Goal: Task Accomplishment & Management: Use online tool/utility

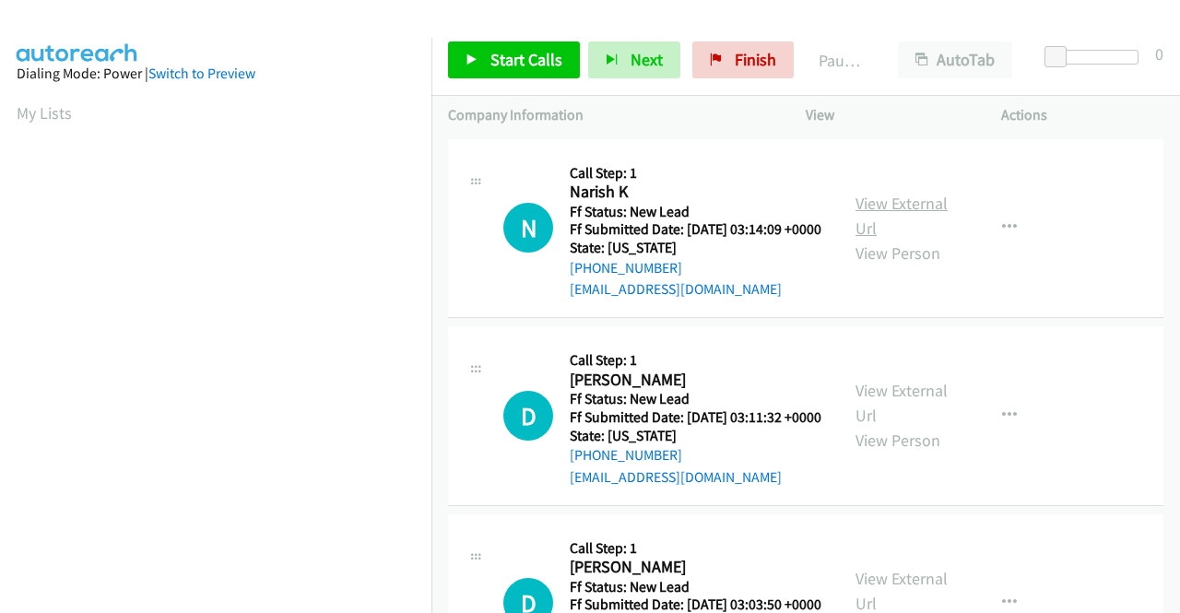
click at [889, 218] on link "View External Url" at bounding box center [902, 216] width 92 height 46
click at [895, 420] on link "View External Url" at bounding box center [902, 403] width 92 height 46
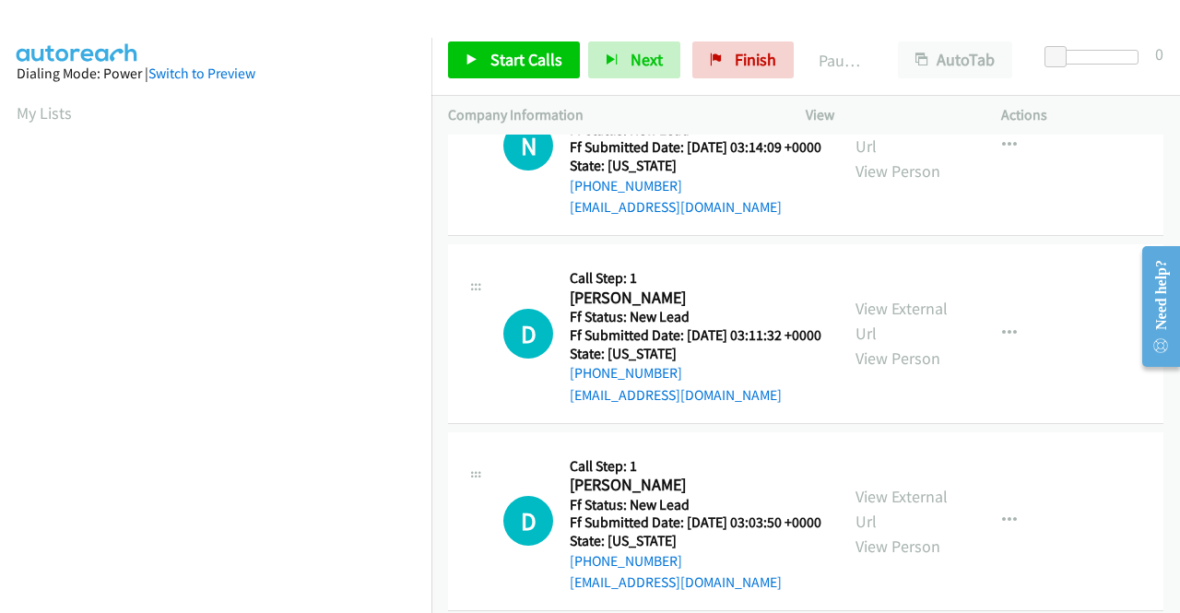
scroll to position [184, 0]
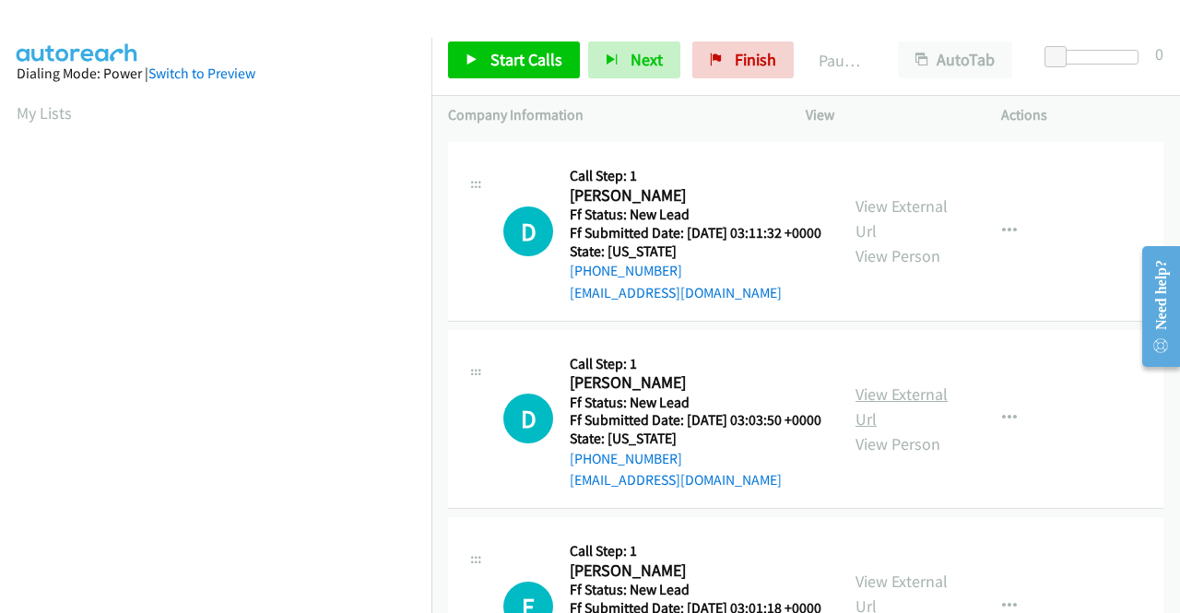
click at [894, 430] on link "View External Url" at bounding box center [902, 407] width 92 height 46
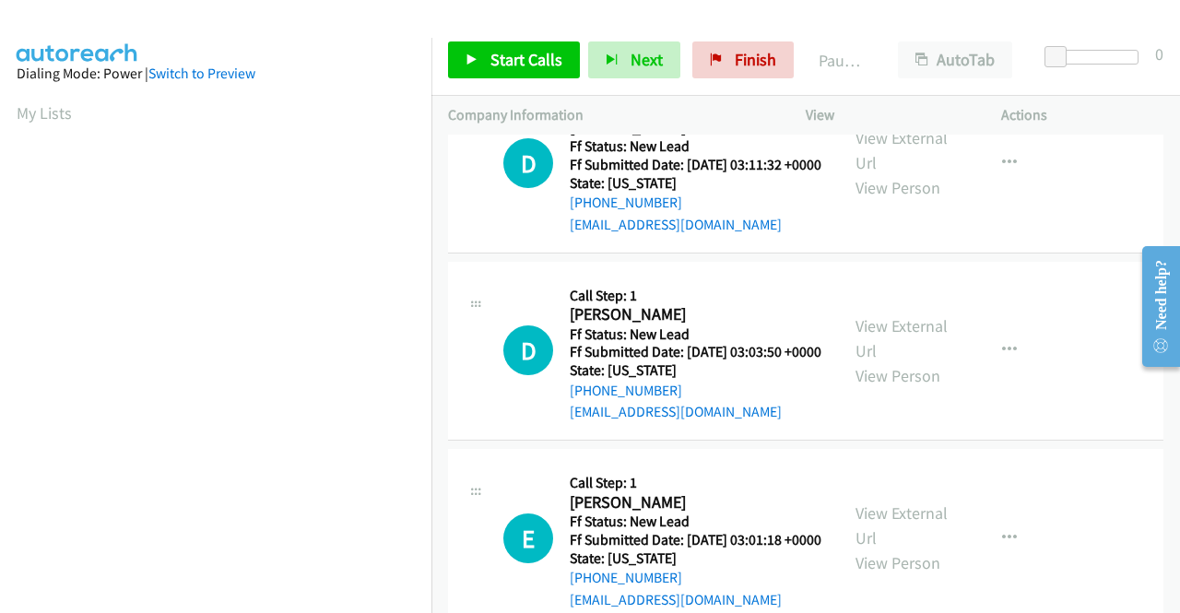
scroll to position [369, 0]
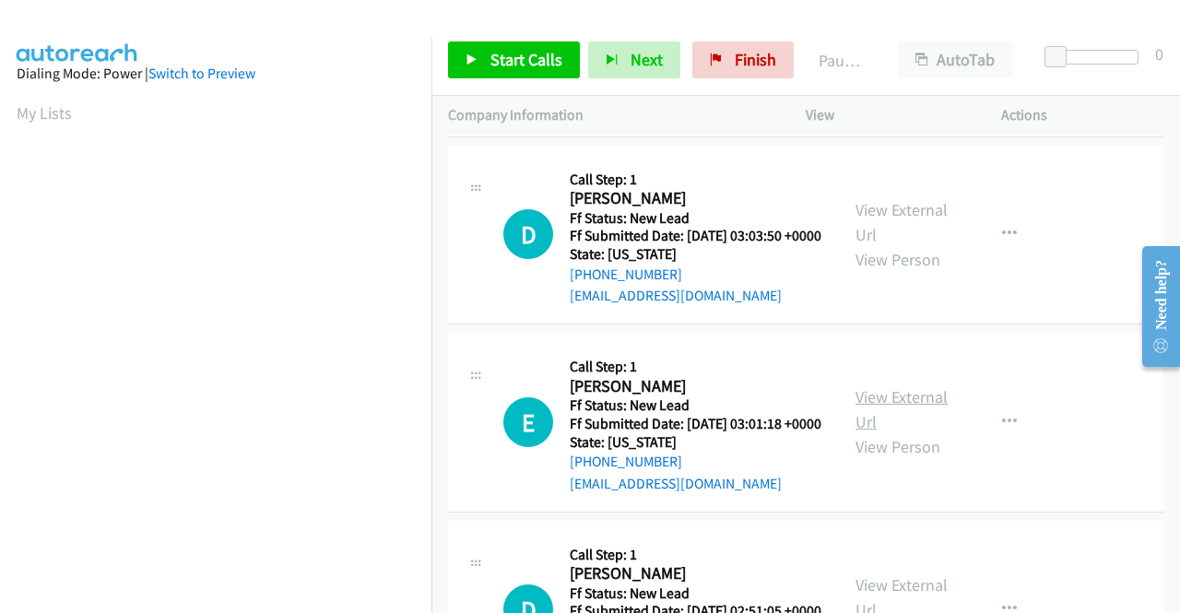
click at [900, 433] on link "View External Url" at bounding box center [902, 409] width 92 height 46
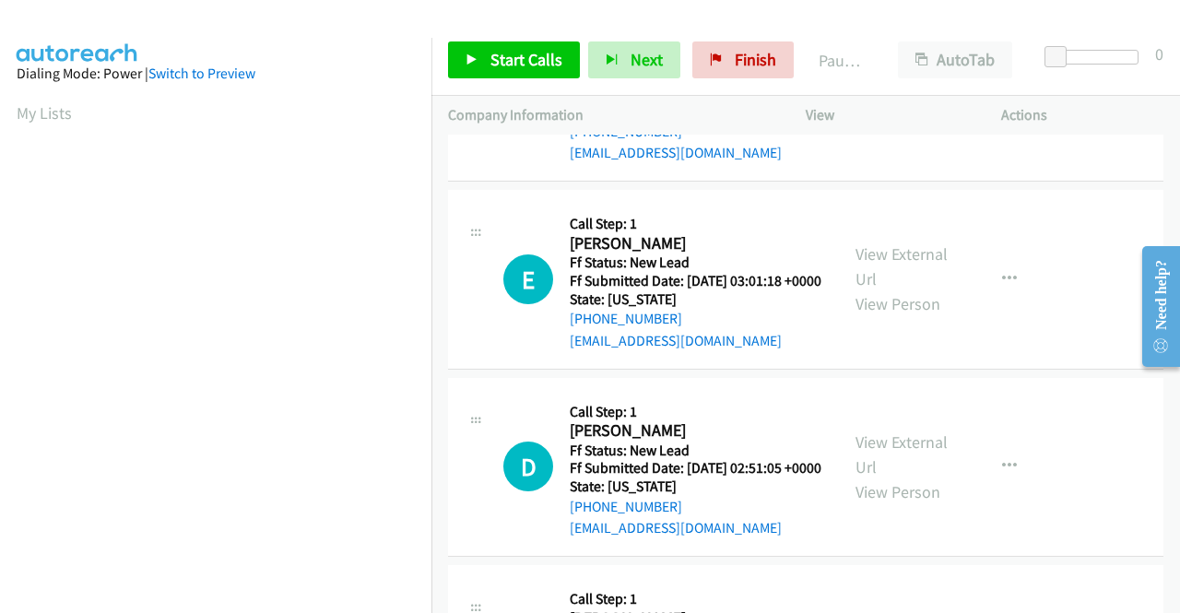
scroll to position [553, 0]
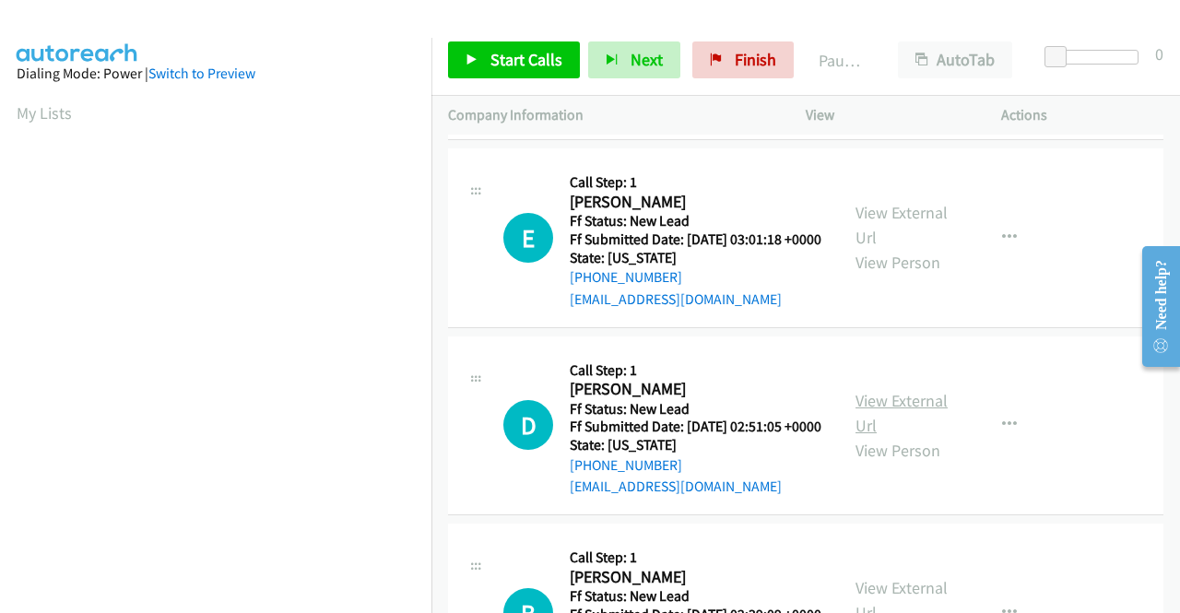
click at [928, 436] on link "View External Url" at bounding box center [902, 413] width 92 height 46
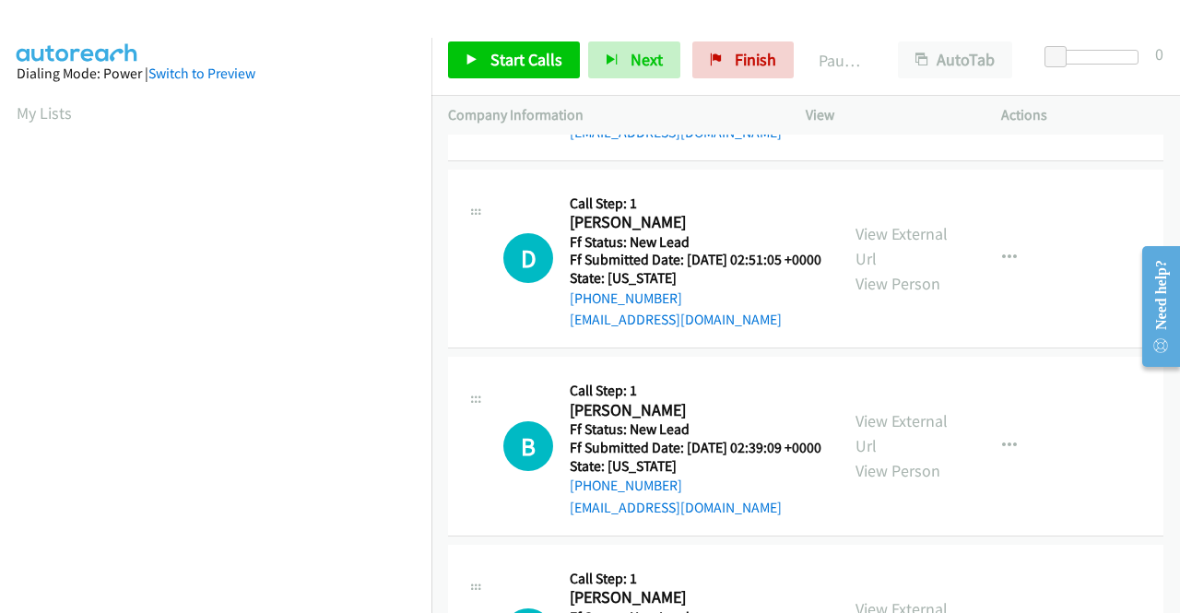
scroll to position [738, 0]
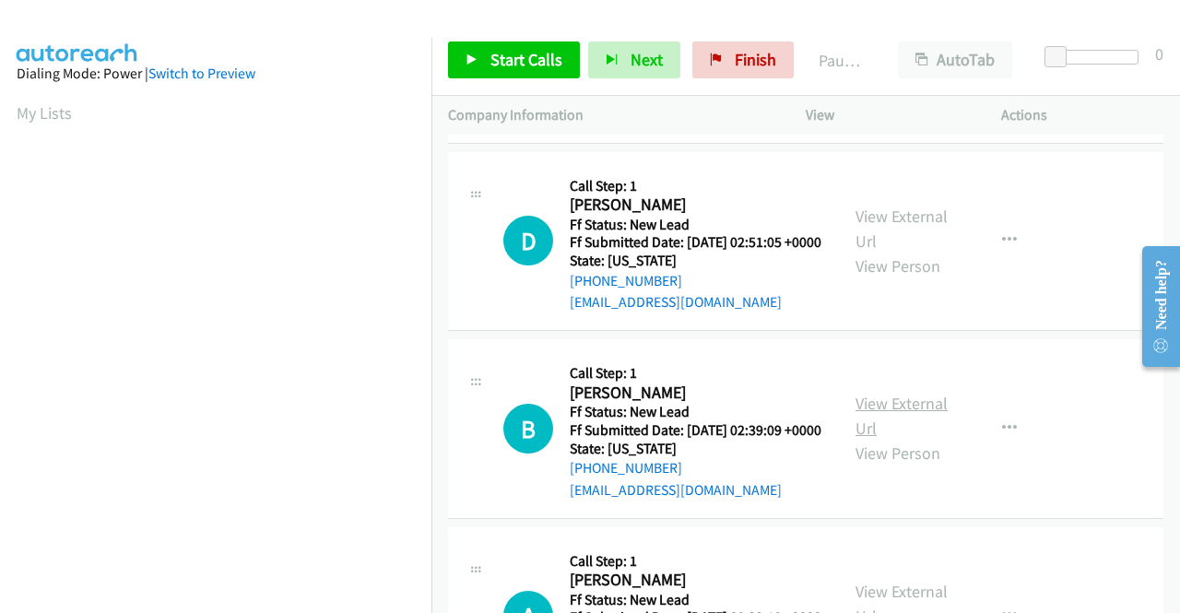
click at [923, 439] on link "View External Url" at bounding box center [902, 416] width 92 height 46
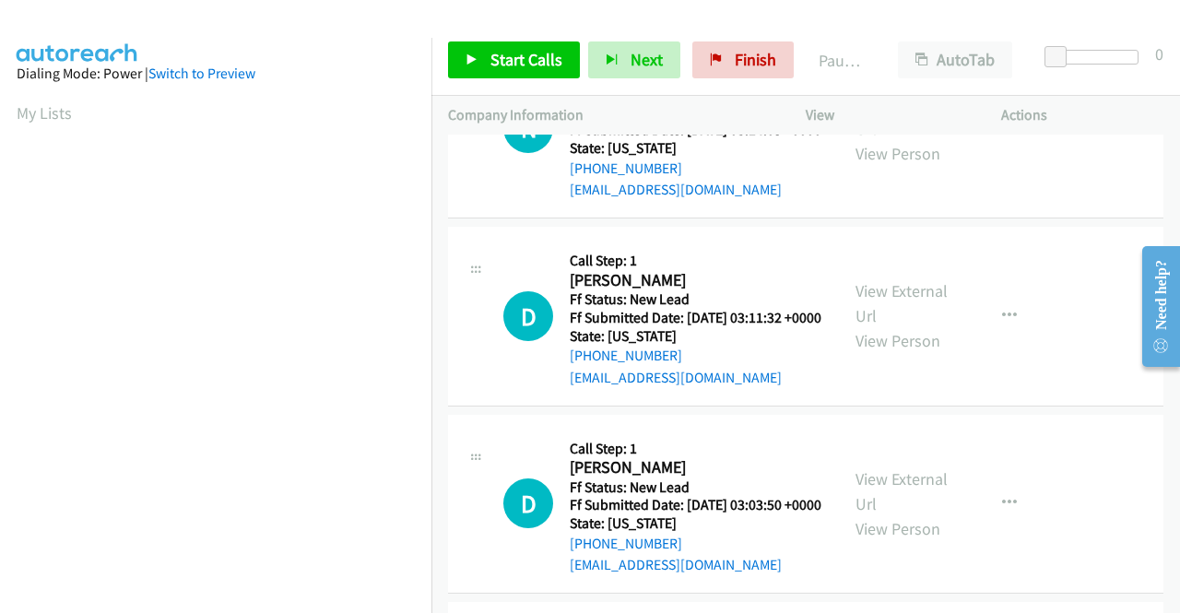
scroll to position [0, 0]
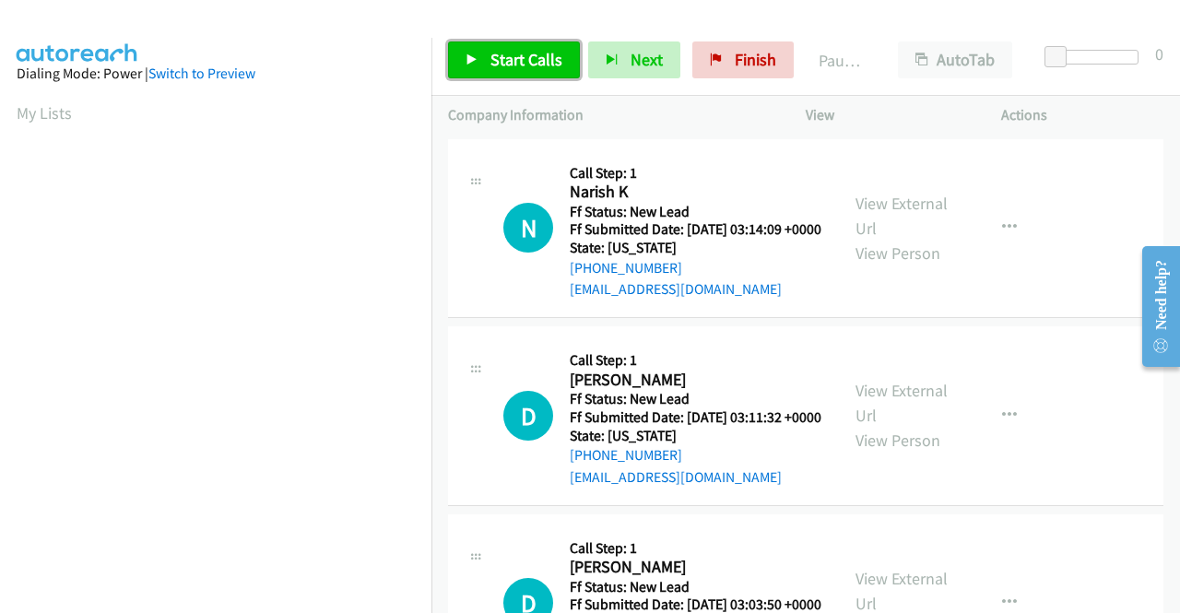
click at [544, 42] on link "Start Calls" at bounding box center [514, 59] width 132 height 37
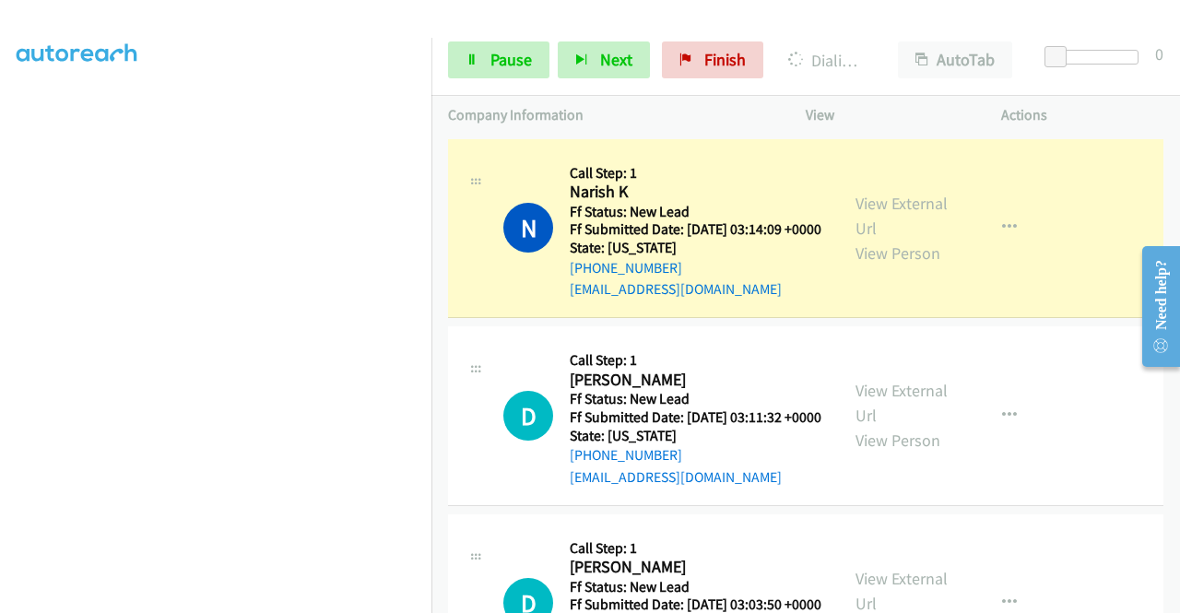
scroll to position [421, 0]
click at [1084, 342] on td "D Callback Scheduled Call Step: 1 [PERSON_NAME] America/New_York Ff Status: New…" at bounding box center [806, 417] width 749 height 188
click at [534, 48] on link "Pause" at bounding box center [498, 59] width 101 height 37
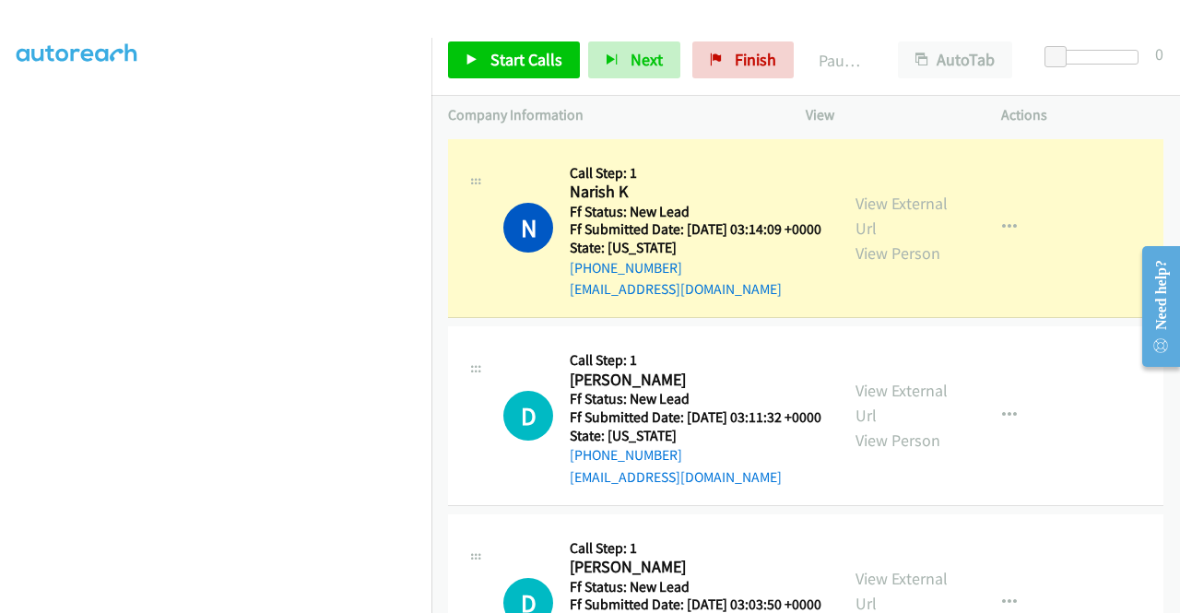
scroll to position [236, 0]
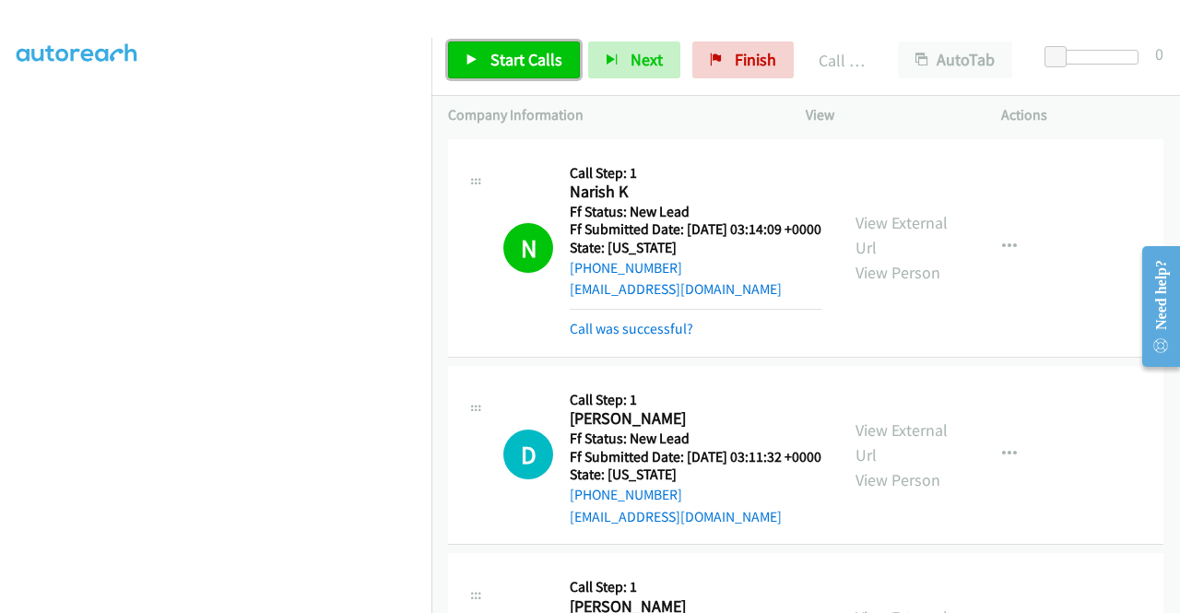
click at [513, 60] on span "Start Calls" at bounding box center [527, 59] width 72 height 21
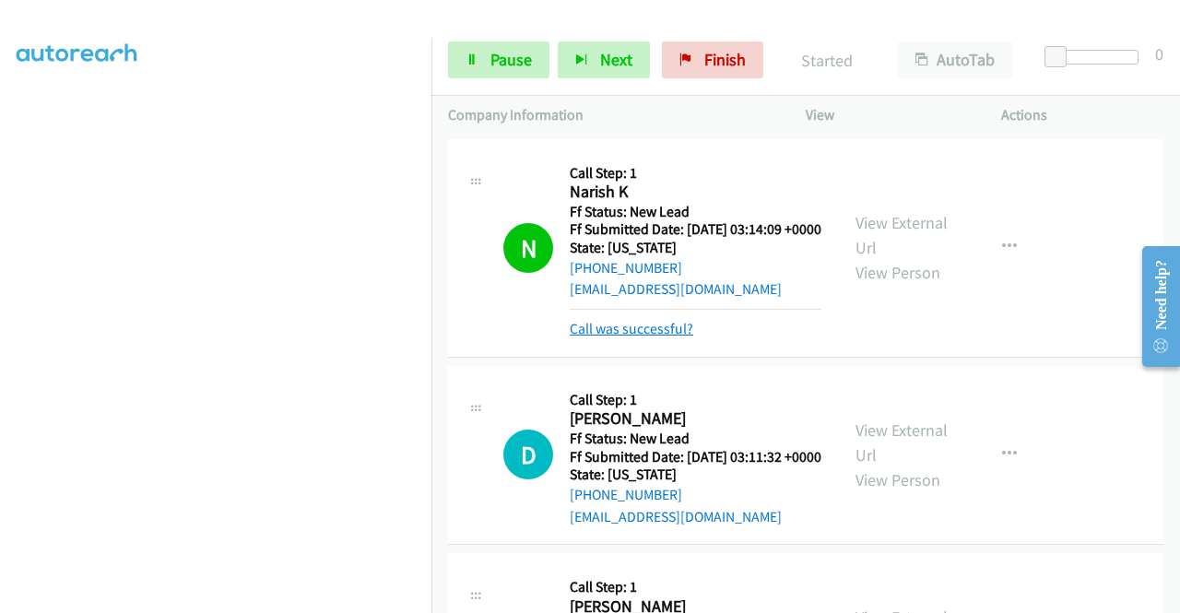
click at [662, 338] on link "Call was successful?" at bounding box center [632, 329] width 124 height 18
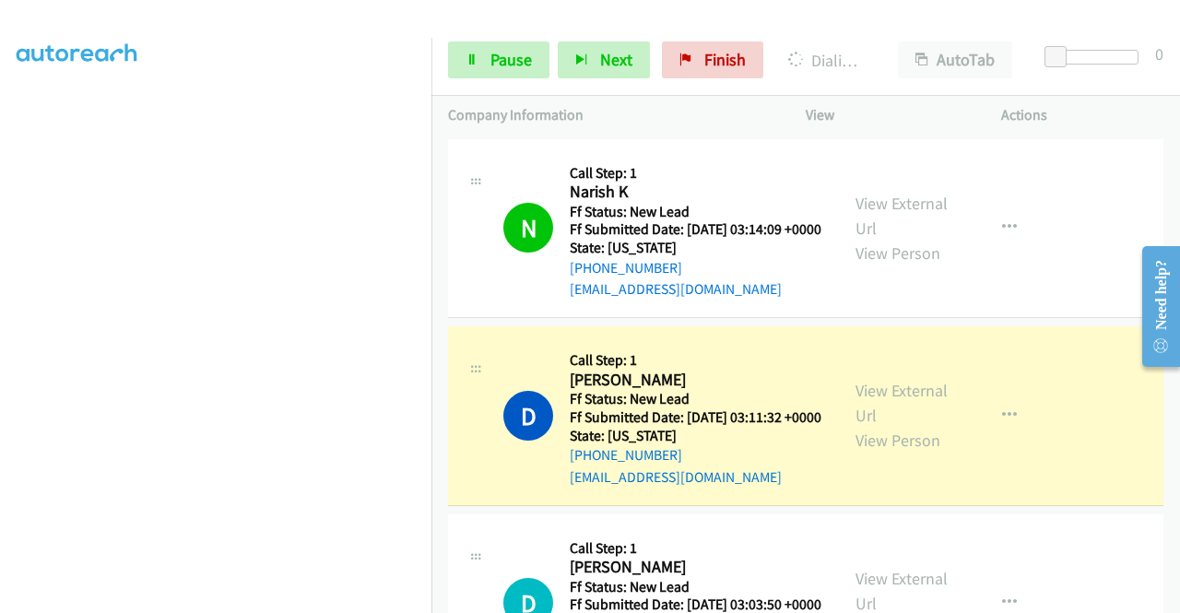
scroll to position [0, 0]
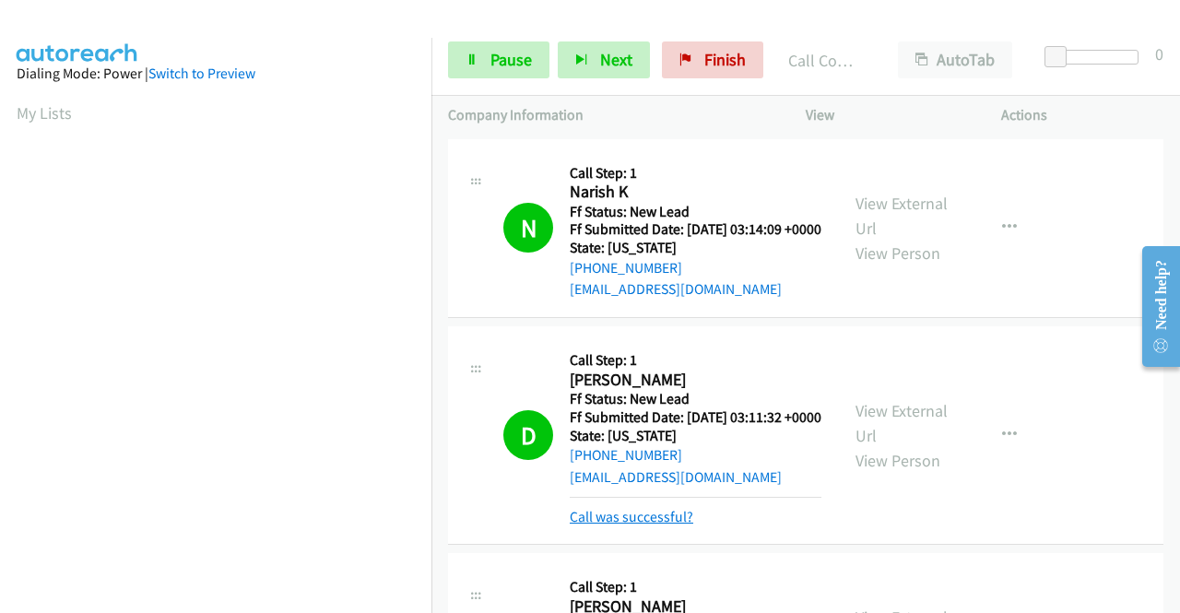
click at [653, 526] on link "Call was successful?" at bounding box center [632, 517] width 124 height 18
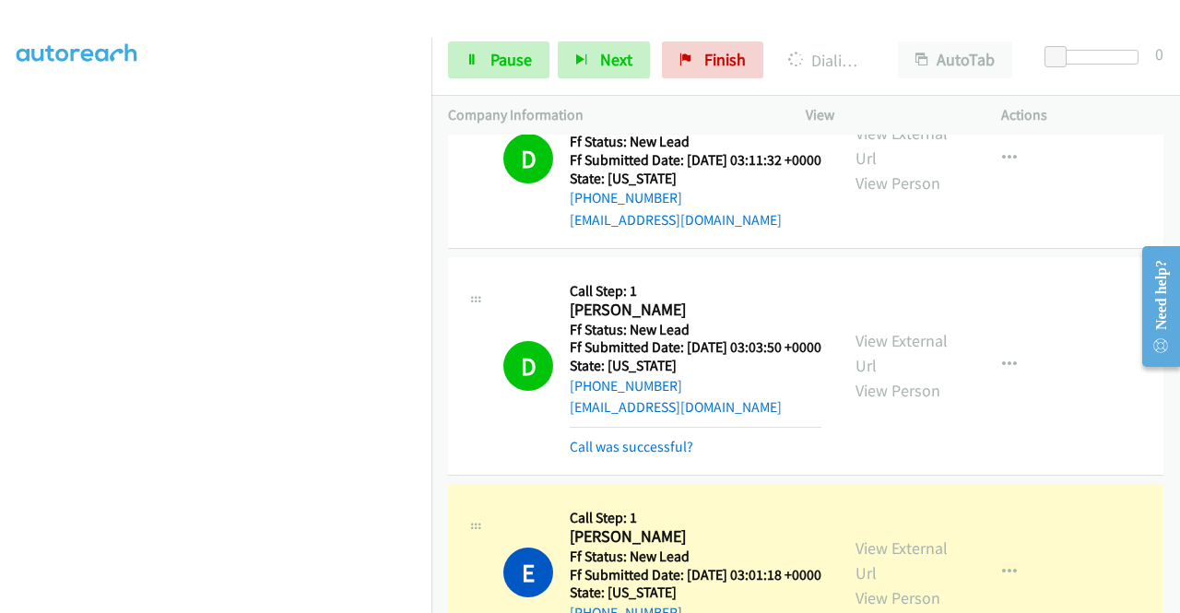
scroll to position [369, 0]
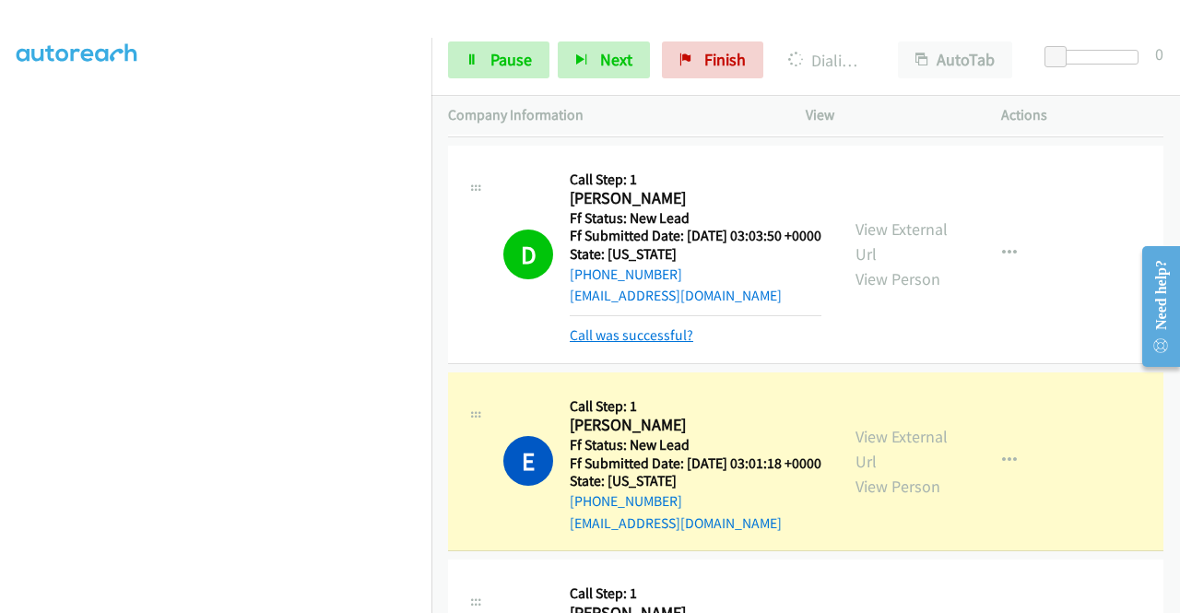
click at [636, 344] on link "Call was successful?" at bounding box center [632, 335] width 124 height 18
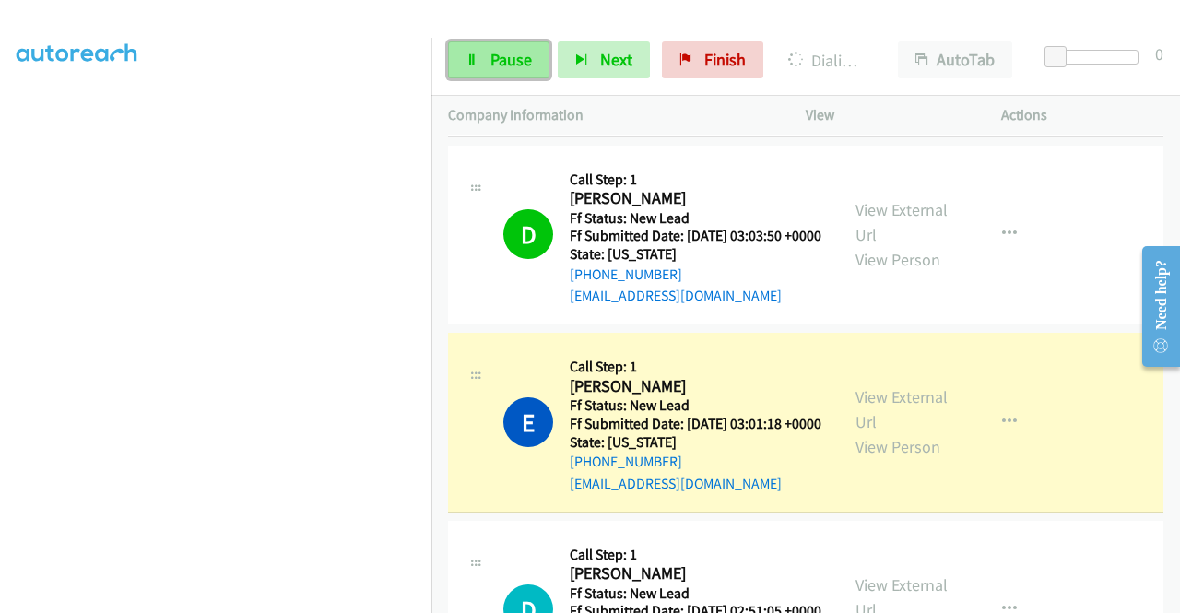
click at [499, 60] on span "Pause" at bounding box center [511, 59] width 41 height 21
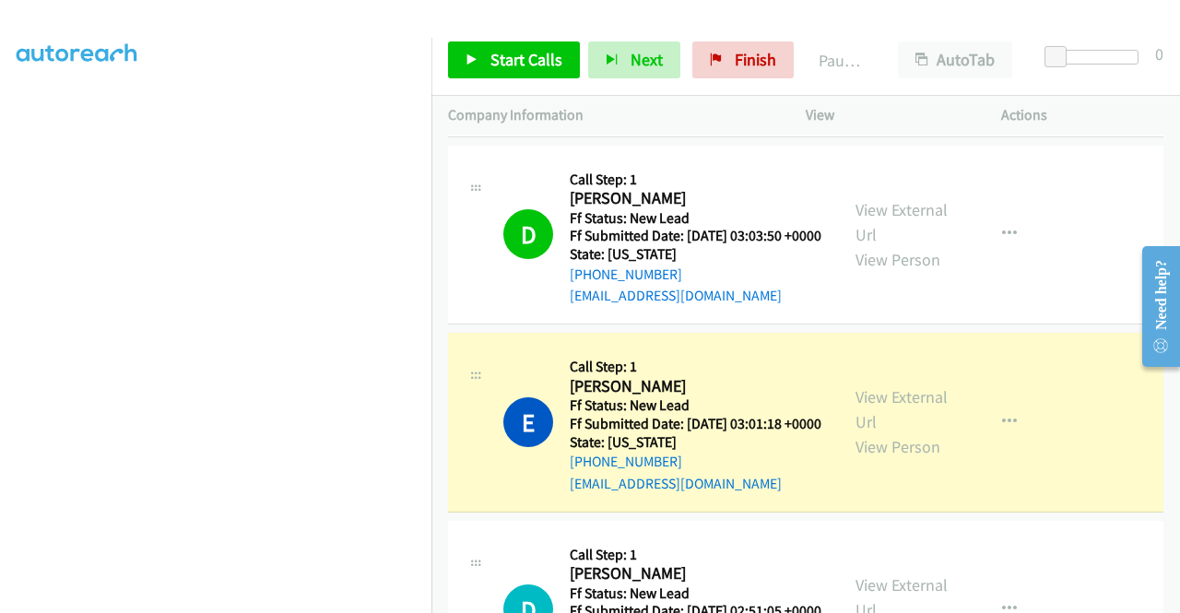
click at [433, 517] on td "E Callback Scheduled Call Step: 1 [PERSON_NAME] America/New_York Ff Status: New…" at bounding box center [806, 423] width 749 height 188
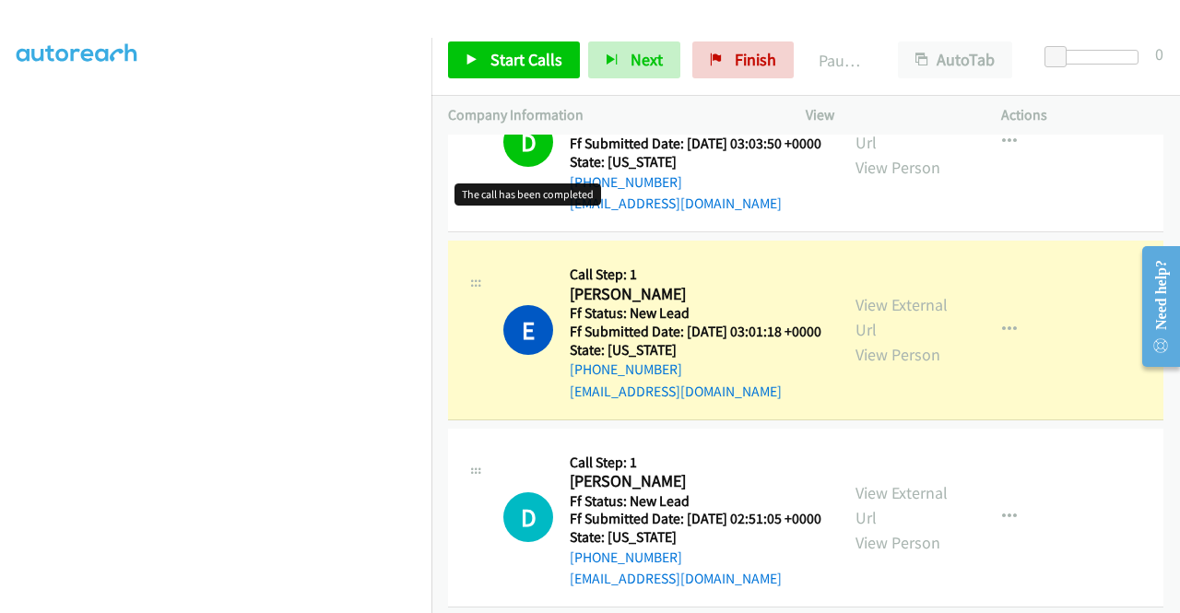
scroll to position [646, 0]
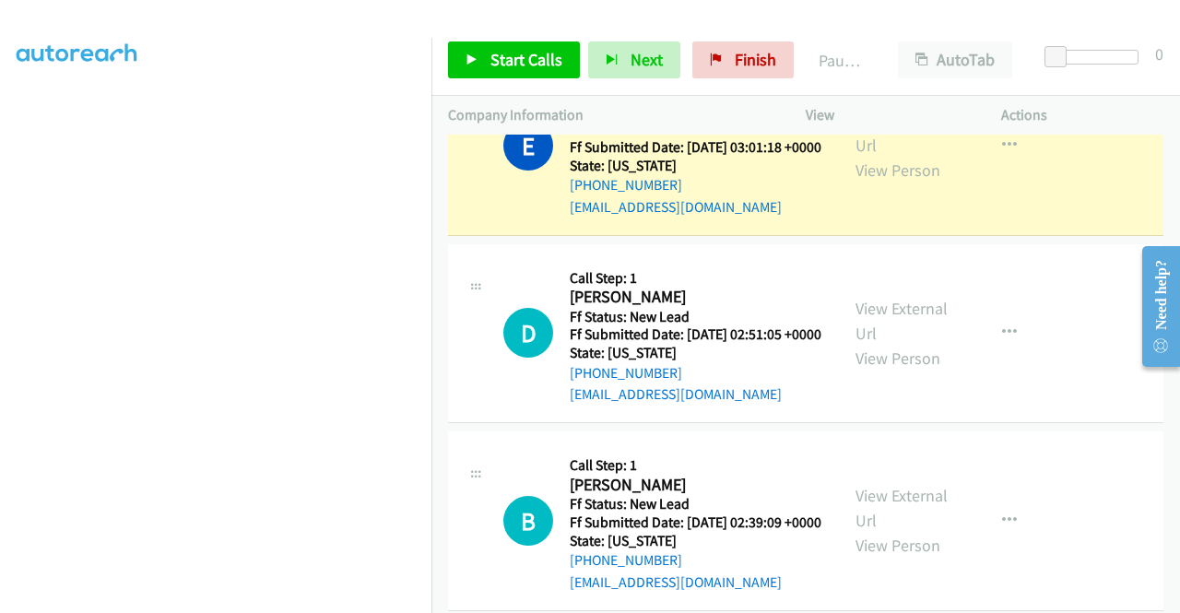
click at [998, 311] on td "D Callback Scheduled Call Step: 1 [PERSON_NAME] America/New_York Ff Status: New…" at bounding box center [806, 334] width 749 height 188
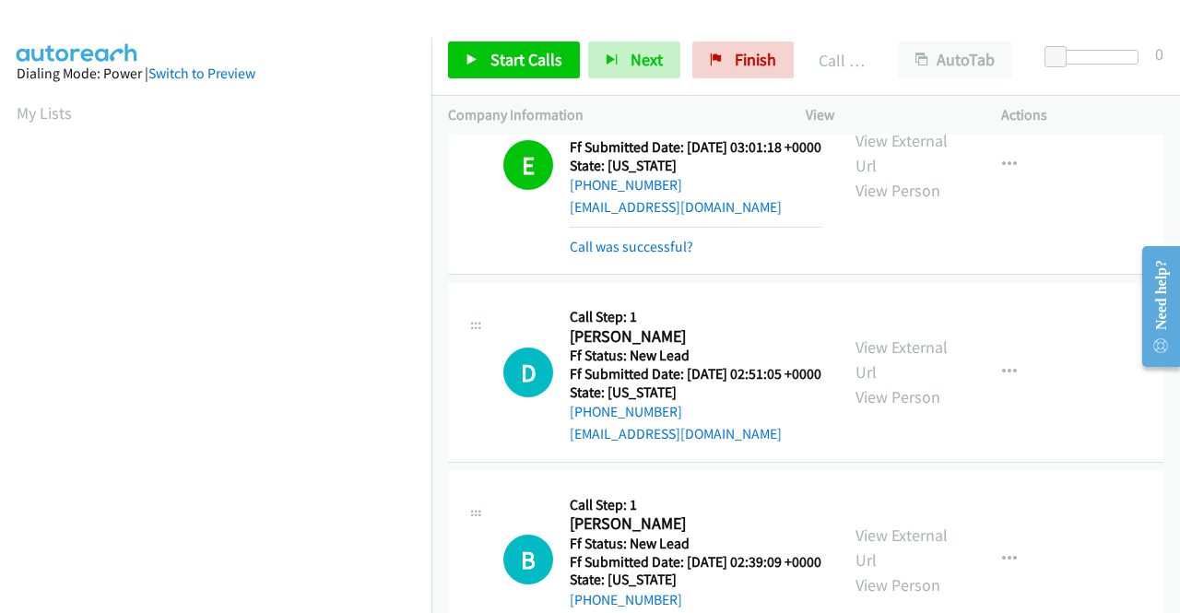
scroll to position [421, 0]
click at [1009, 275] on div "E Callback Scheduled Call Step: 1 [PERSON_NAME] America/New_York Ff Status: New…" at bounding box center [806, 165] width 716 height 219
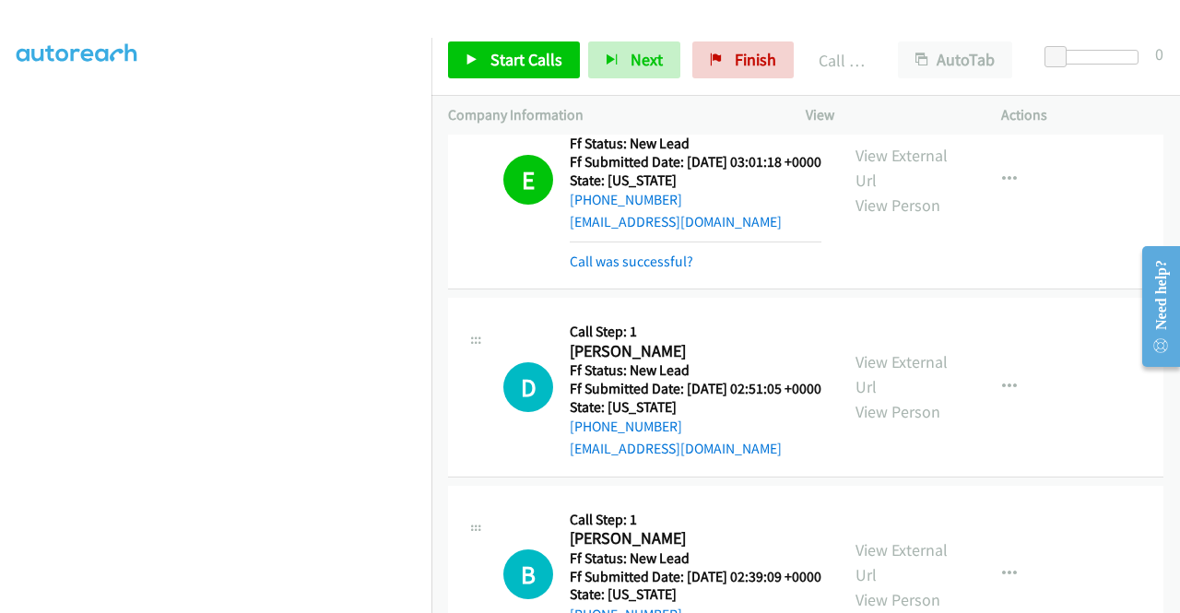
scroll to position [738, 0]
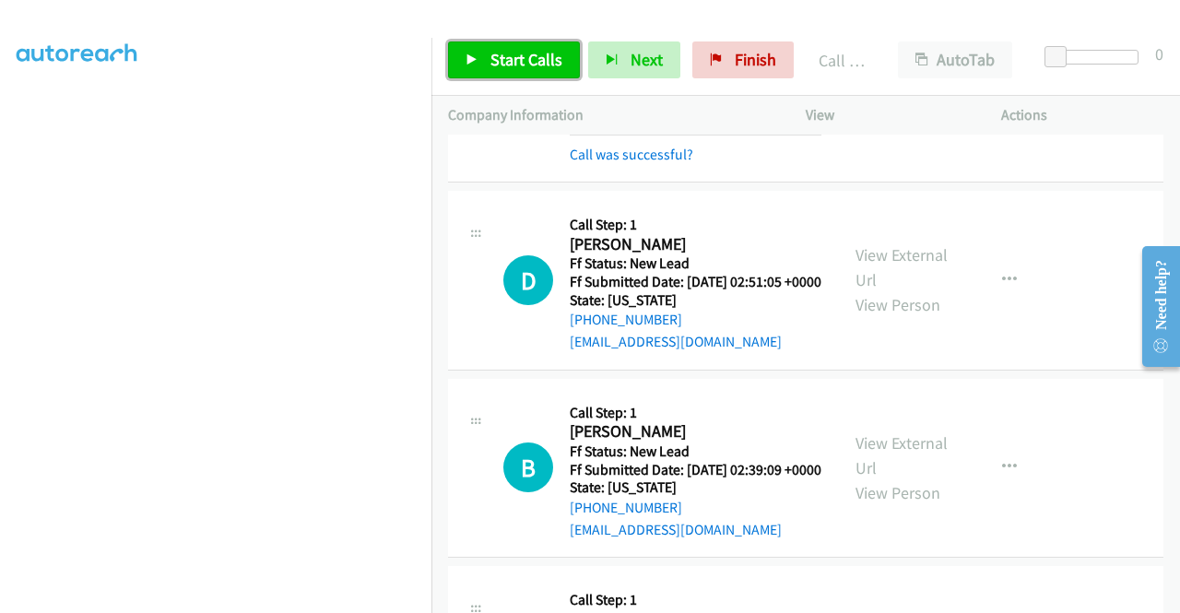
click at [551, 62] on span "Start Calls" at bounding box center [527, 59] width 72 height 21
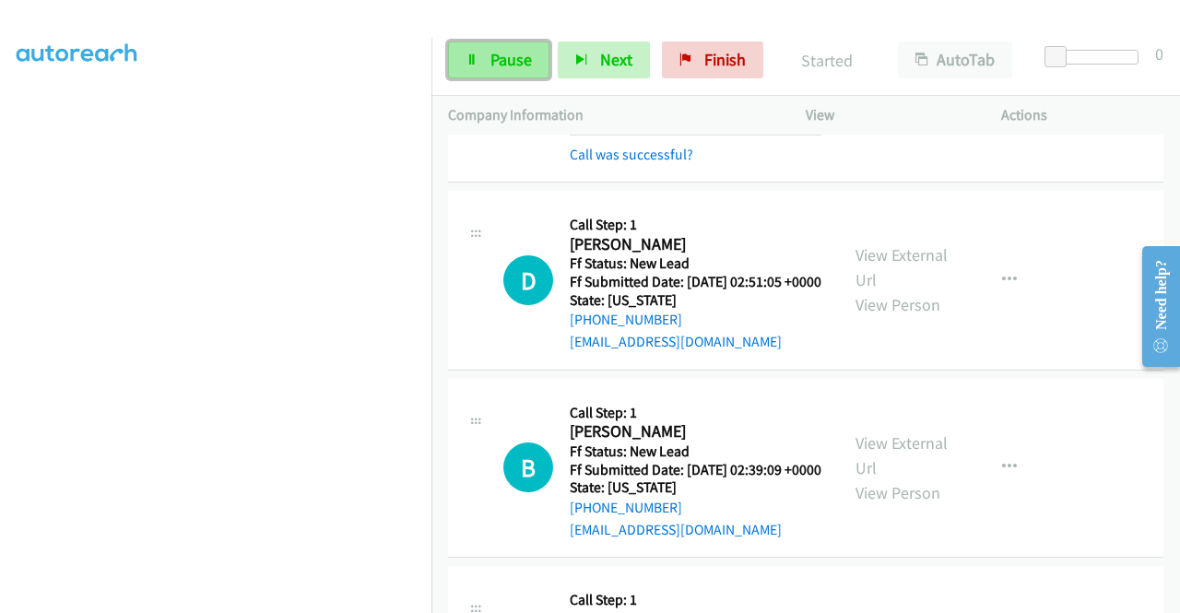
click at [474, 62] on icon at bounding box center [472, 60] width 13 height 13
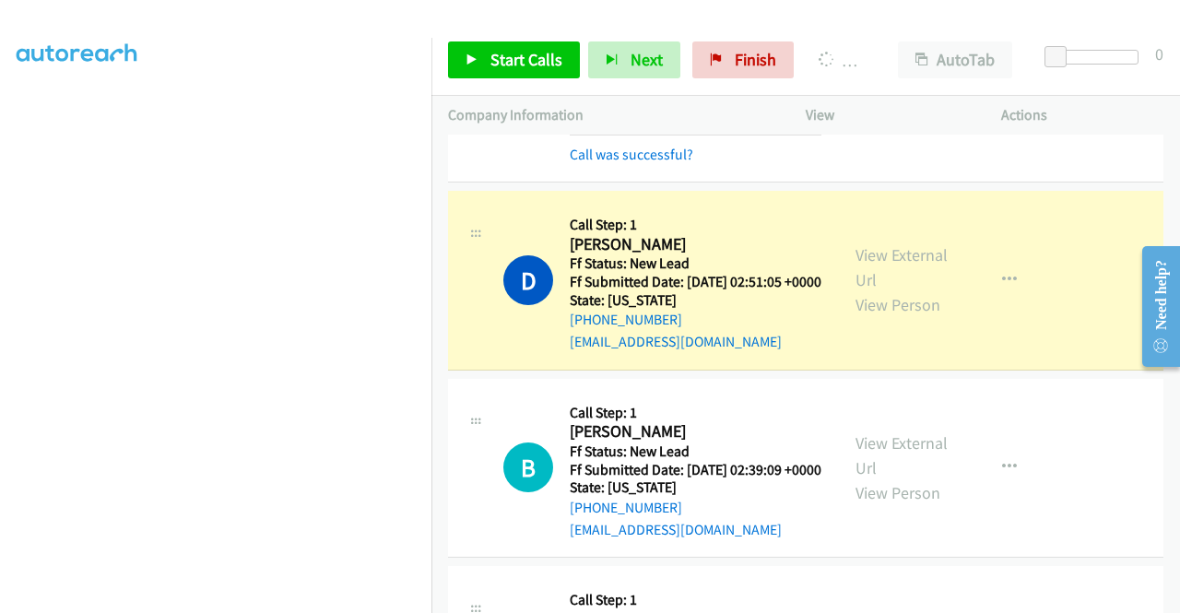
scroll to position [37, 0]
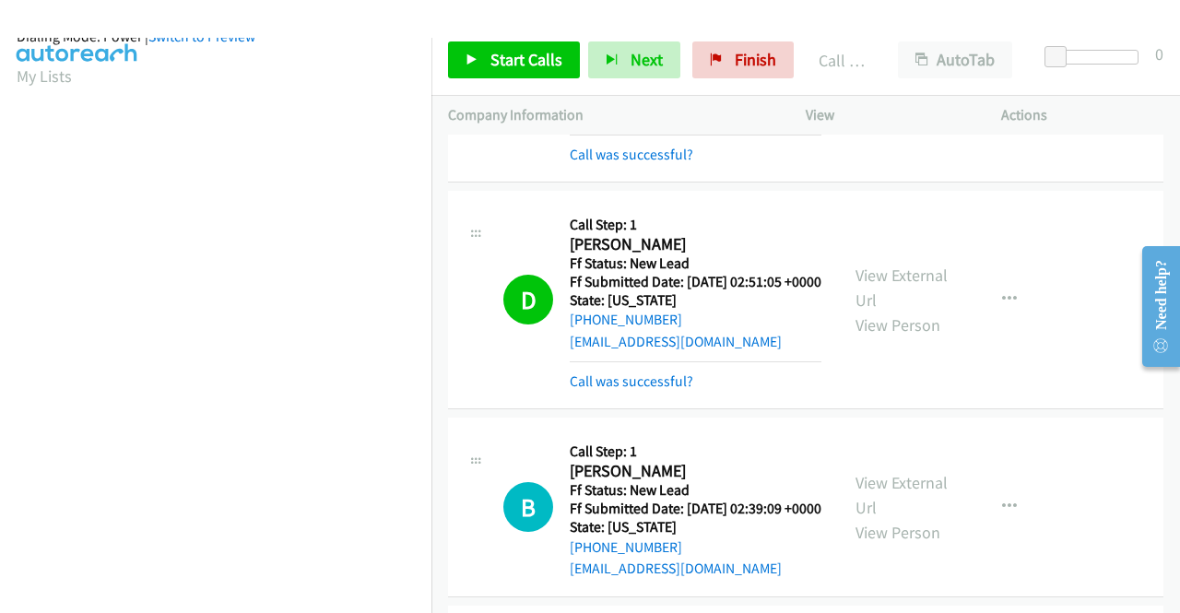
click at [1082, 259] on td "D Callback Scheduled Call Step: 1 [PERSON_NAME] America/New_York Ff Status: New…" at bounding box center [806, 300] width 749 height 227
click at [667, 390] on link "Call was successful?" at bounding box center [632, 382] width 124 height 18
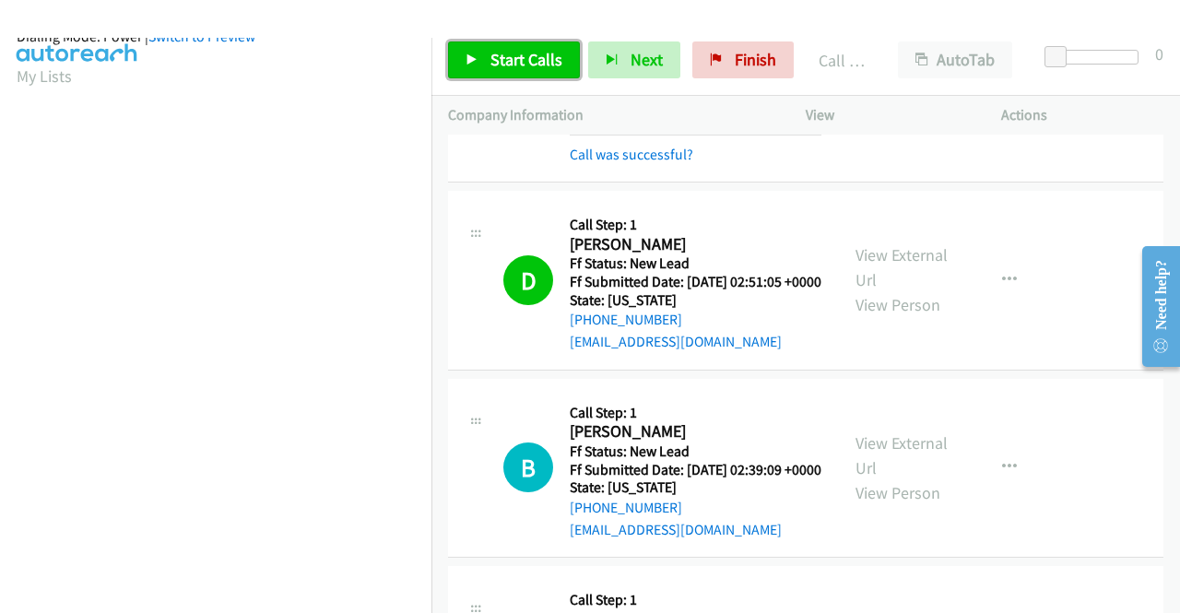
click at [492, 66] on span "Start Calls" at bounding box center [527, 59] width 72 height 21
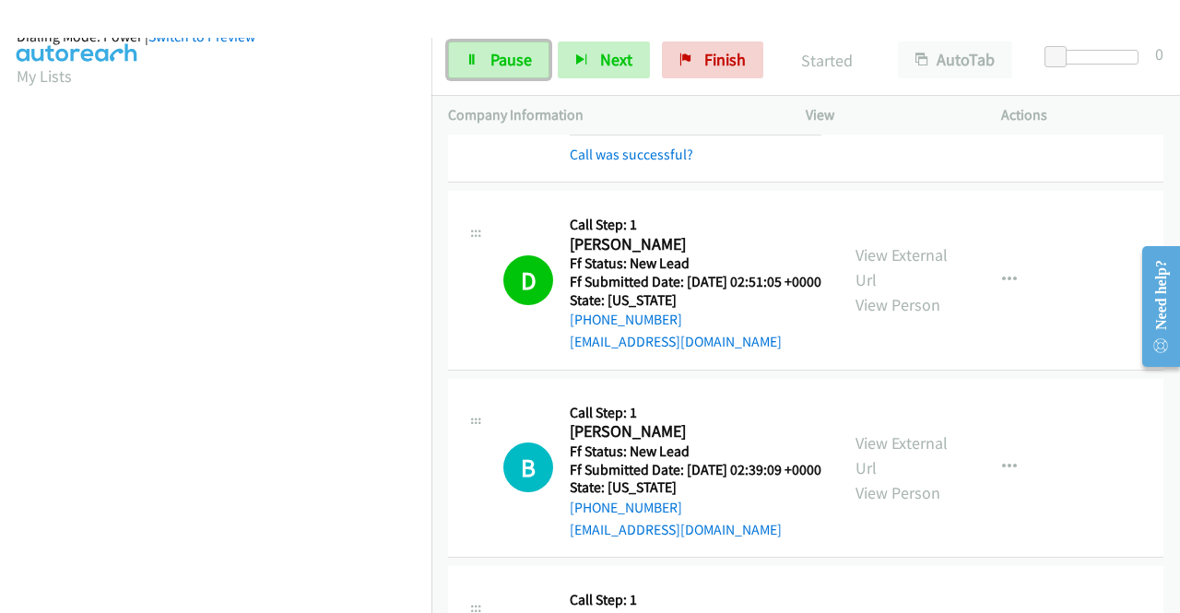
click at [492, 66] on span "Pause" at bounding box center [511, 59] width 41 height 21
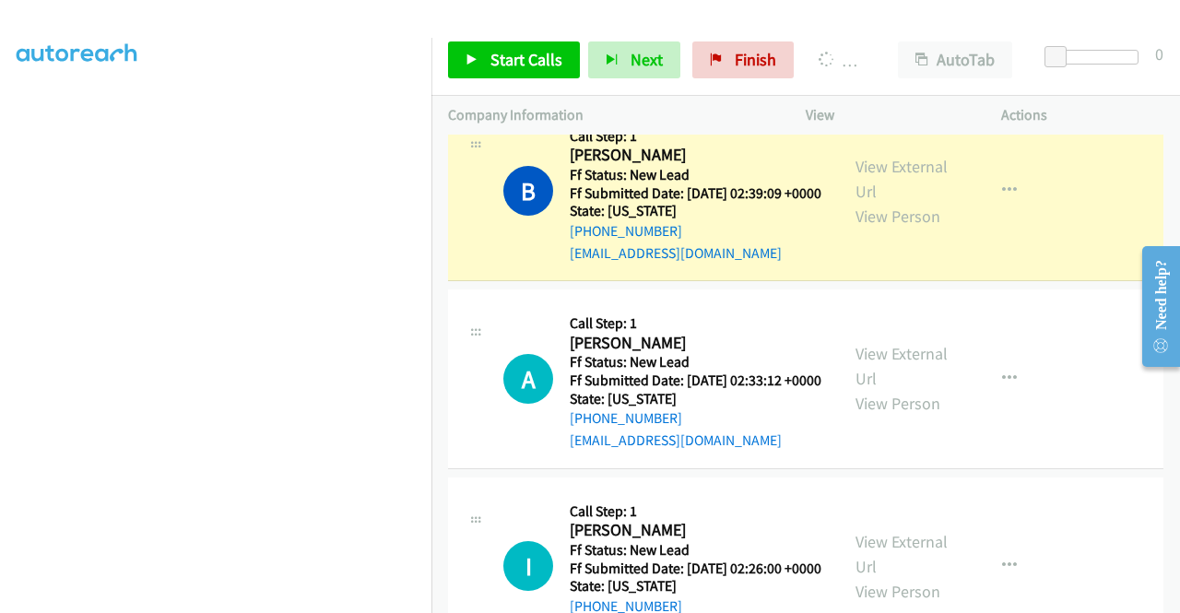
scroll to position [0, 0]
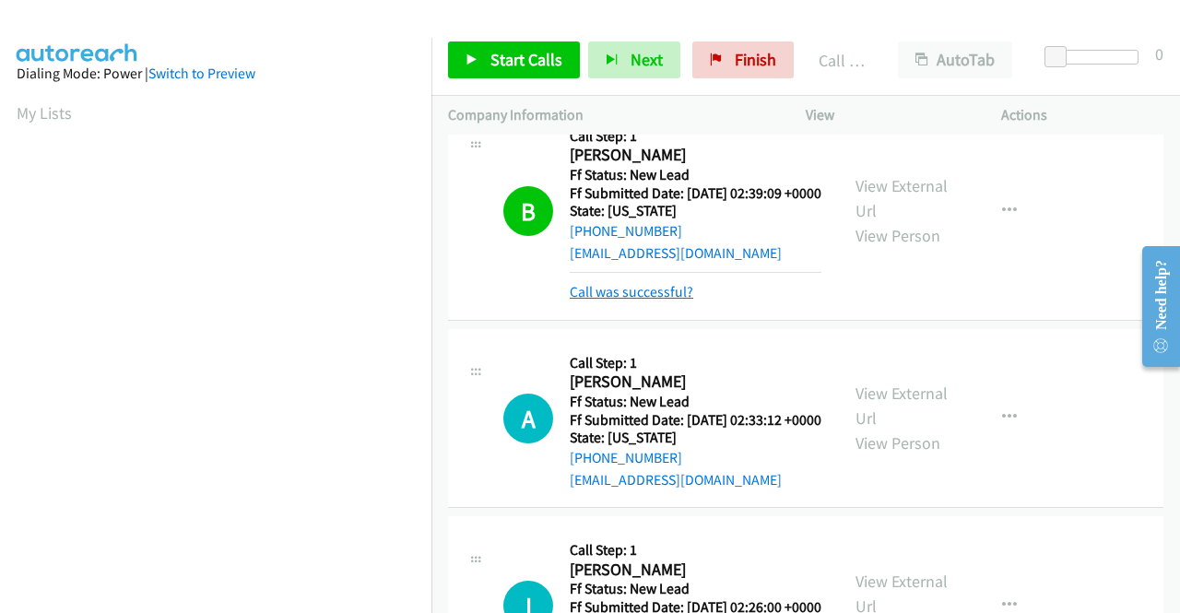
click at [646, 301] on link "Call was successful?" at bounding box center [632, 292] width 124 height 18
click at [656, 301] on link "Call was successful?" at bounding box center [632, 292] width 124 height 18
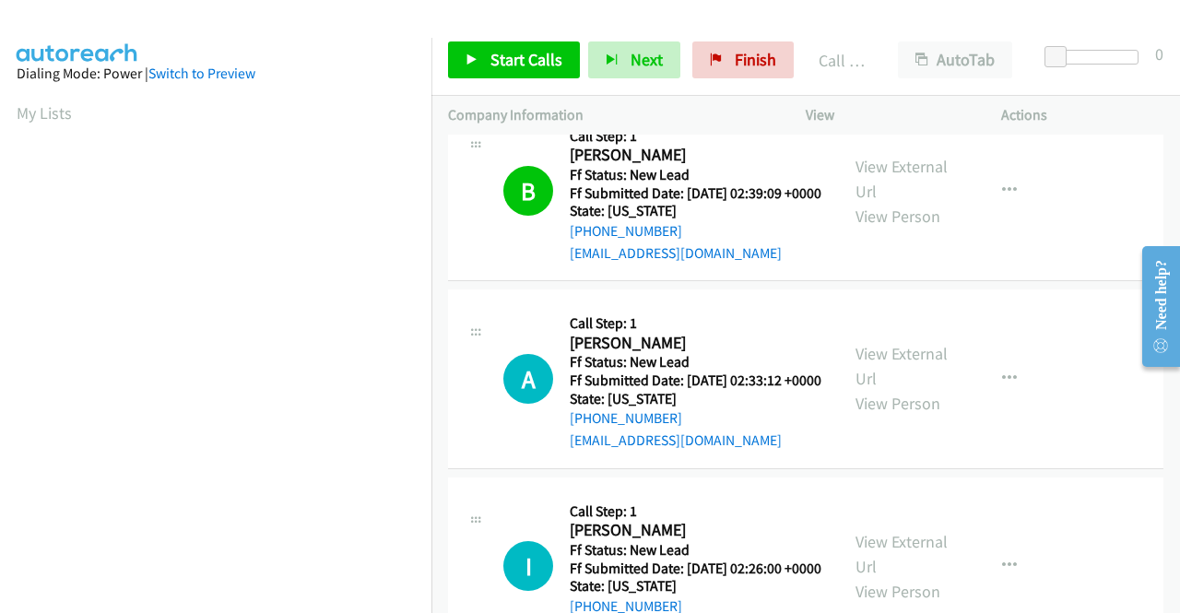
scroll to position [1199, 0]
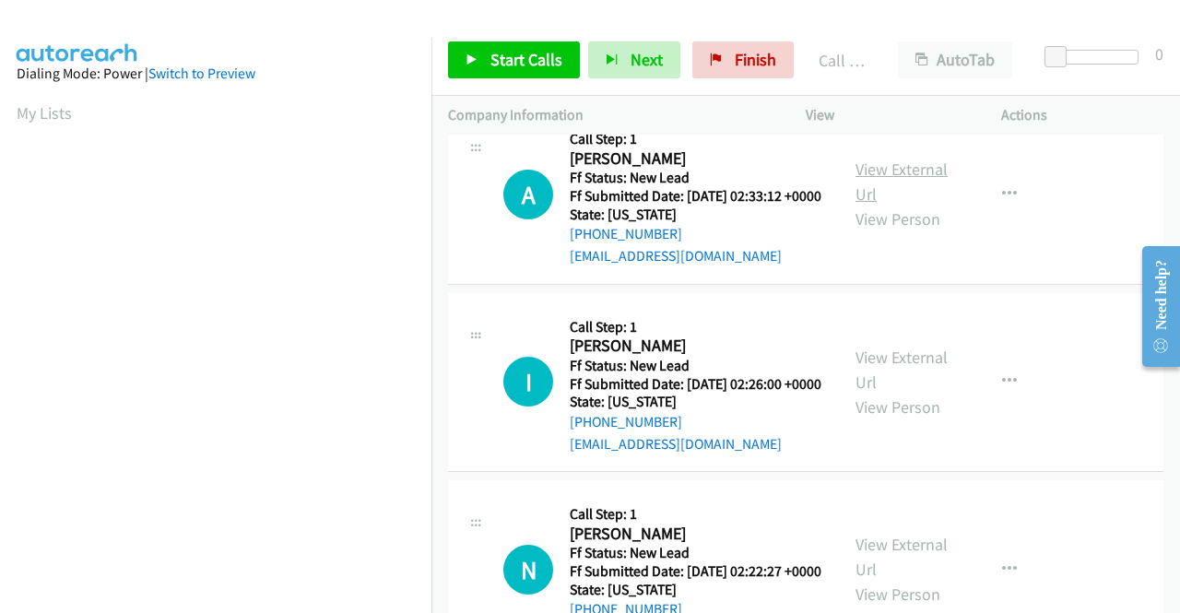
click at [867, 205] on link "View External Url" at bounding box center [902, 182] width 92 height 46
click at [484, 59] on link "Start Calls" at bounding box center [514, 59] width 132 height 37
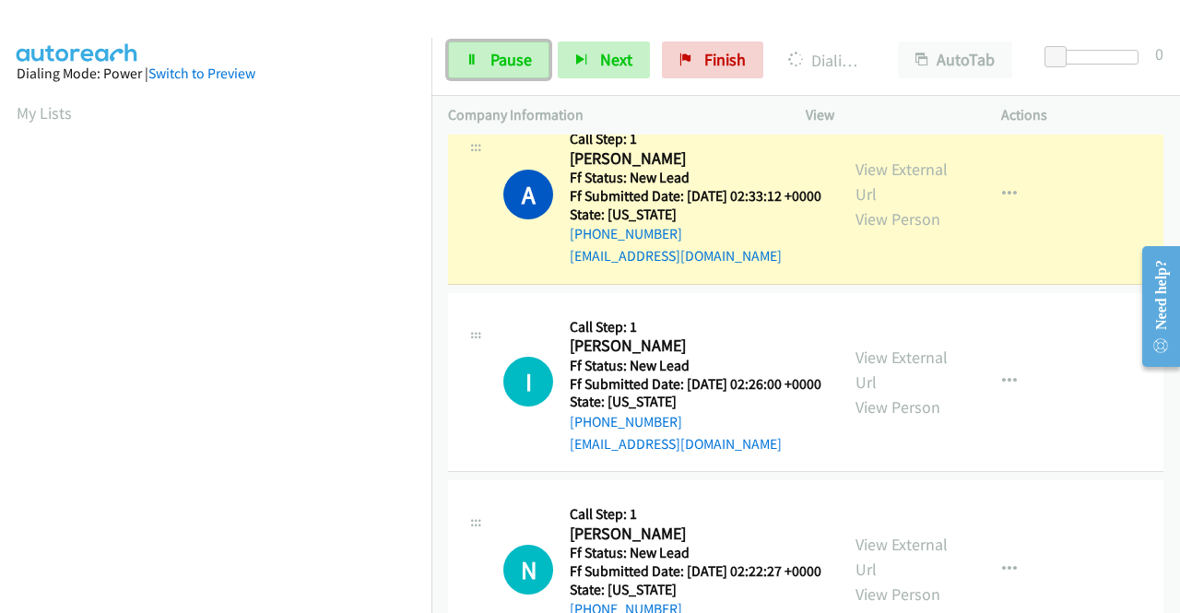
click at [484, 59] on link "Pause" at bounding box center [498, 59] width 101 height 37
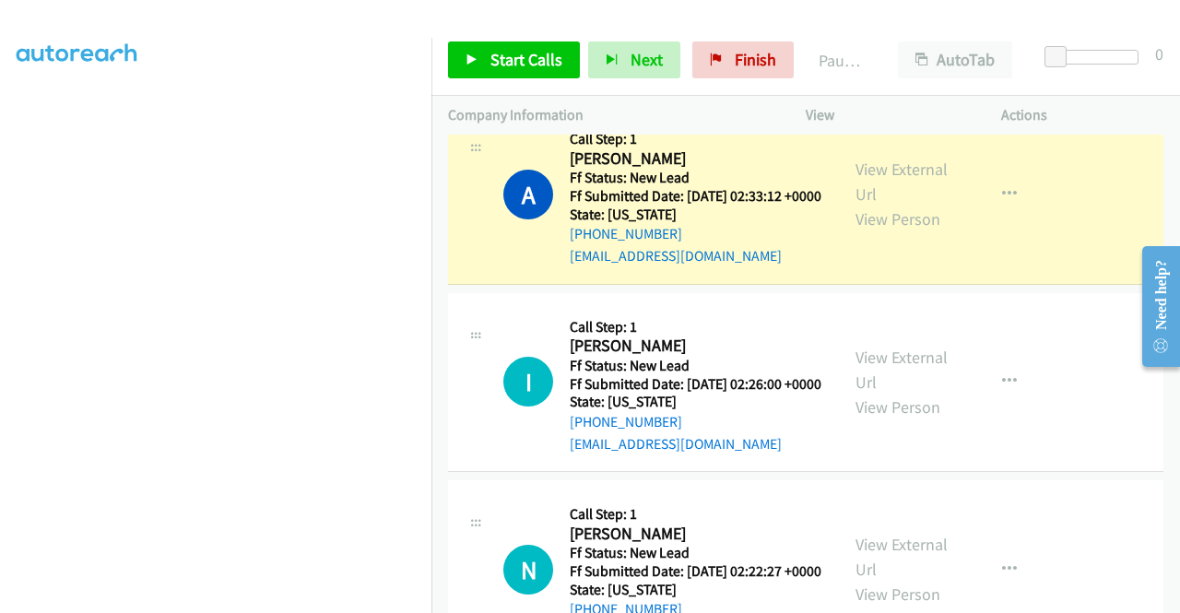
scroll to position [421, 0]
click at [268, 599] on section at bounding box center [216, 175] width 398 height 883
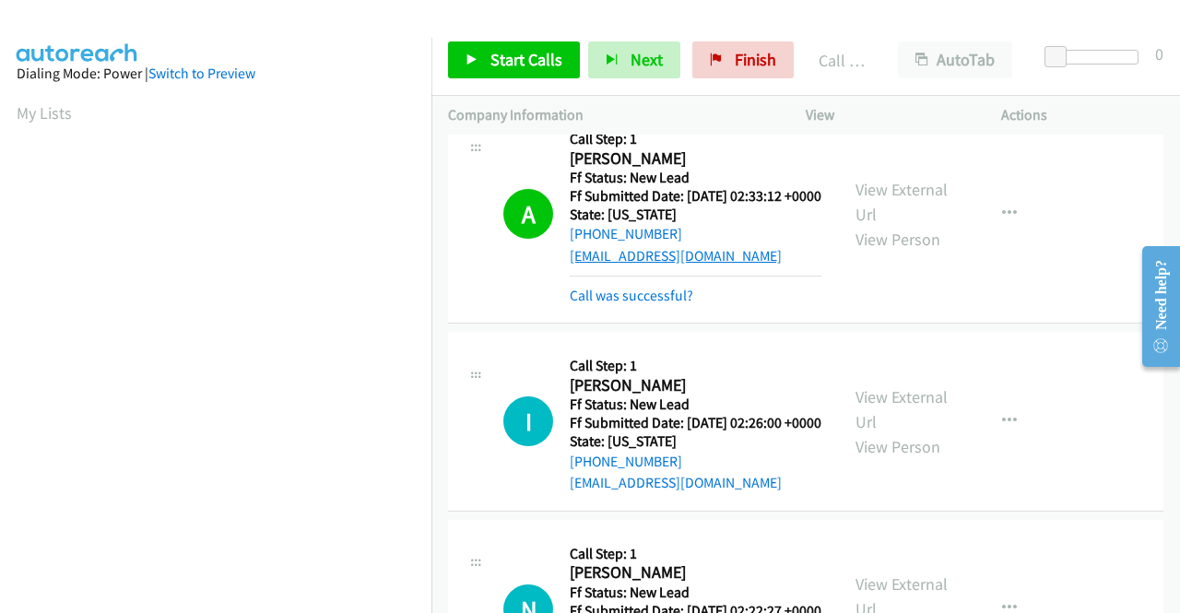
drag, startPoint x: 629, startPoint y: 418, endPoint x: 615, endPoint y: 385, distance: 35.1
click at [629, 304] on link "Call was successful?" at bounding box center [632, 296] width 124 height 18
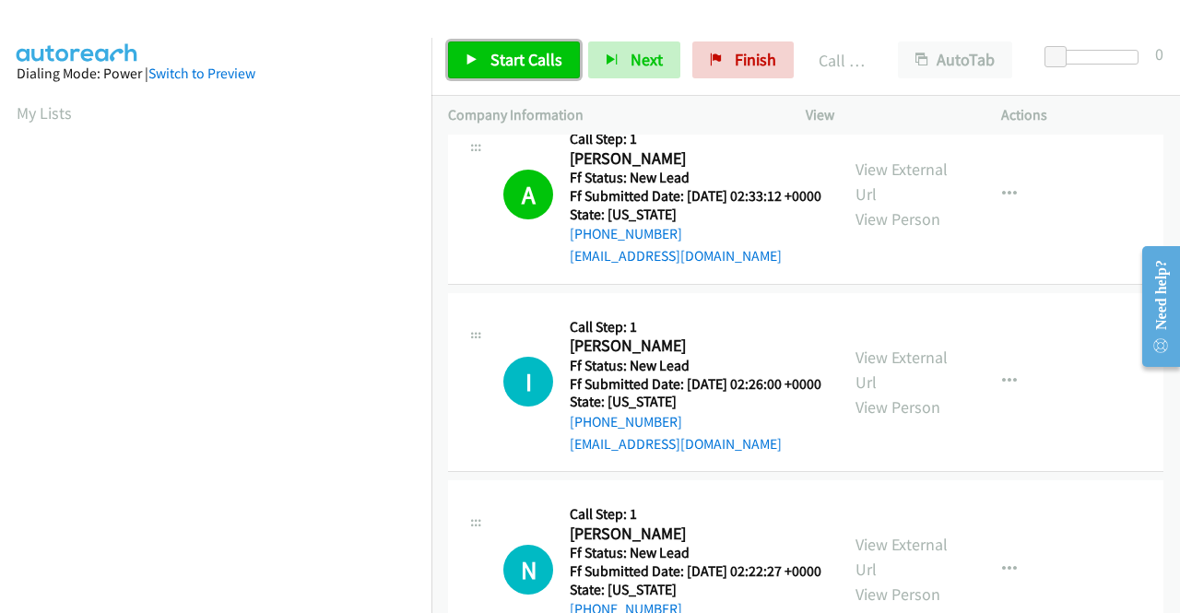
click at [506, 50] on span "Start Calls" at bounding box center [527, 59] width 72 height 21
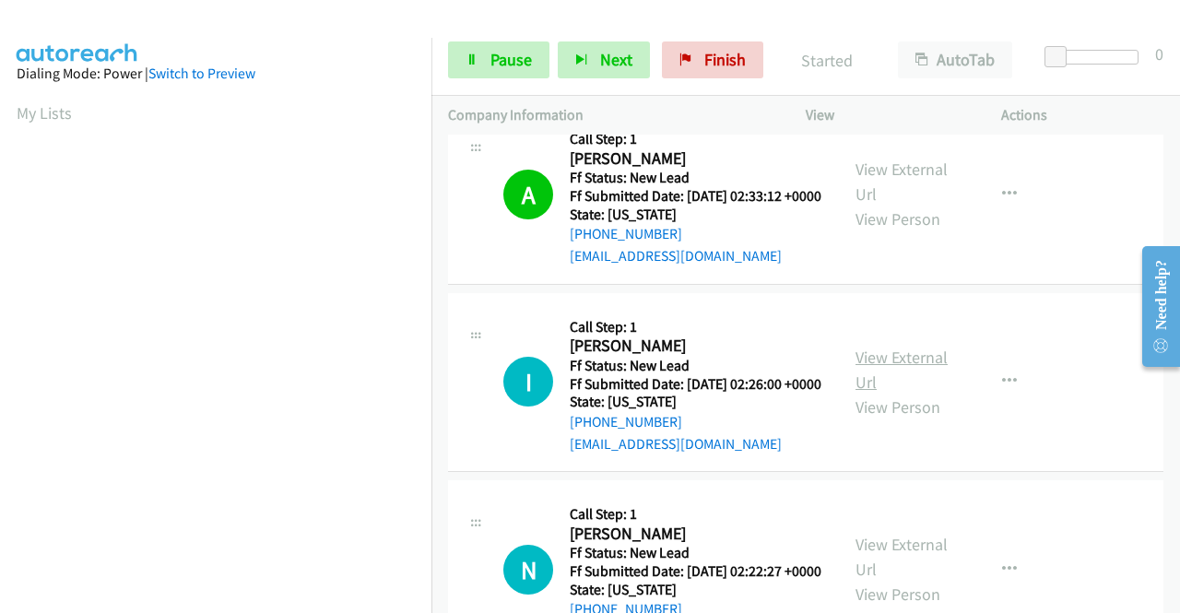
click at [894, 393] on link "View External Url" at bounding box center [902, 370] width 92 height 46
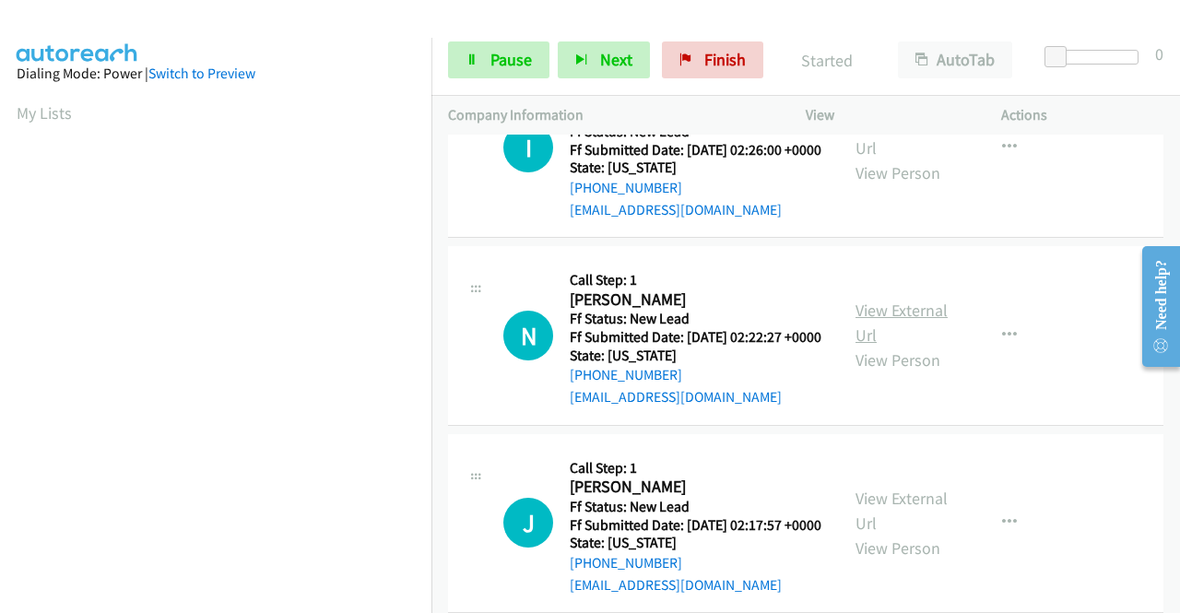
scroll to position [1476, 0]
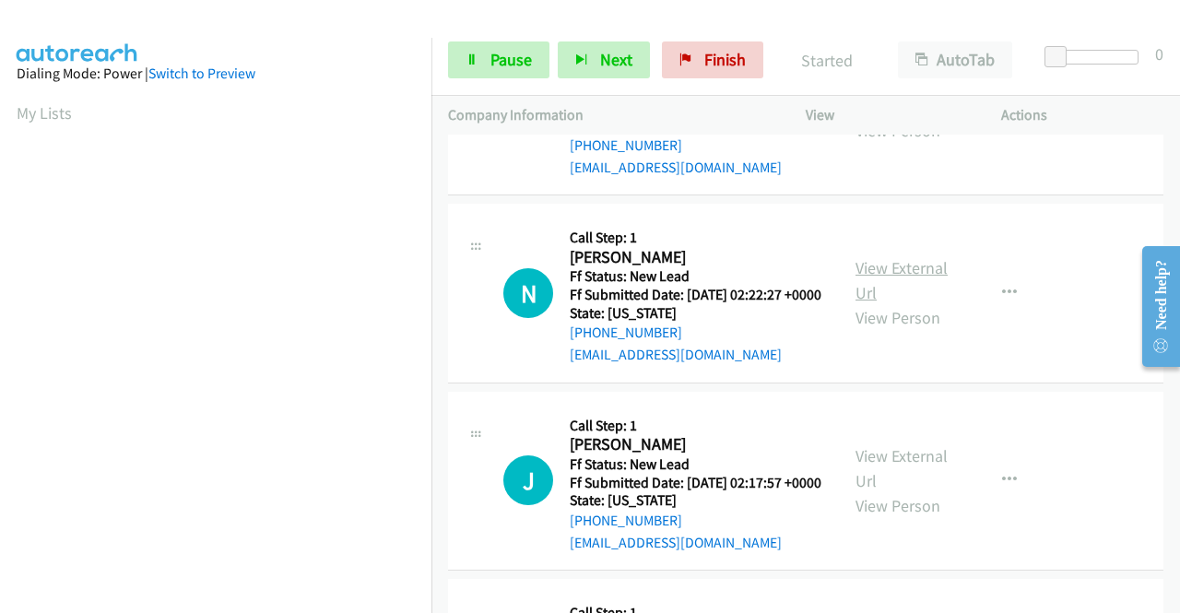
click at [888, 303] on link "View External Url" at bounding box center [902, 280] width 92 height 46
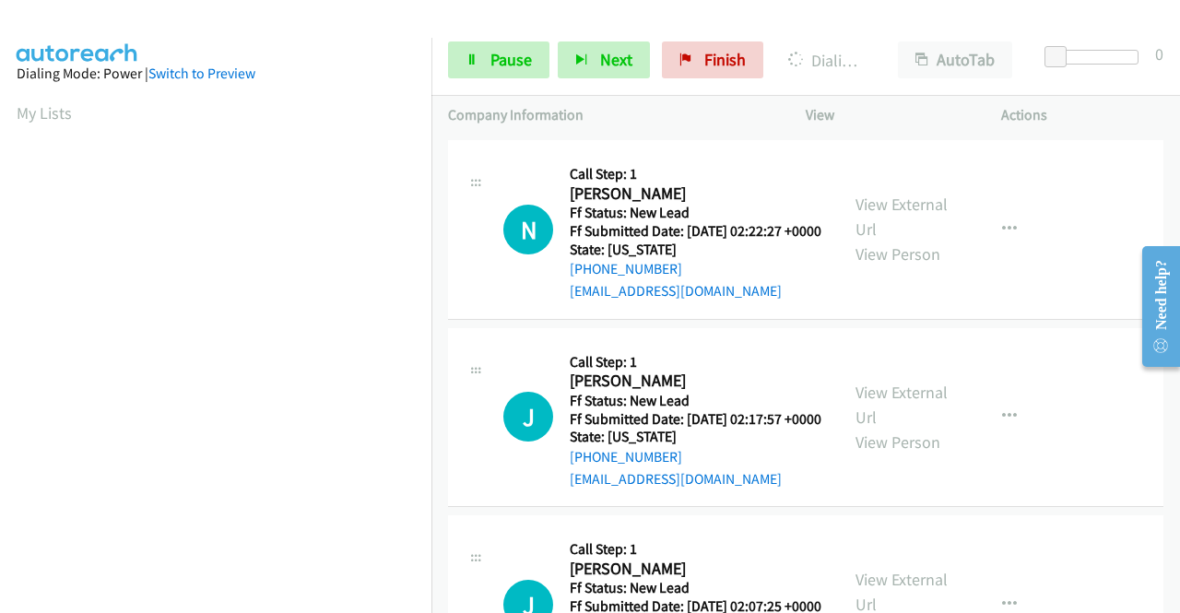
scroll to position [1568, 0]
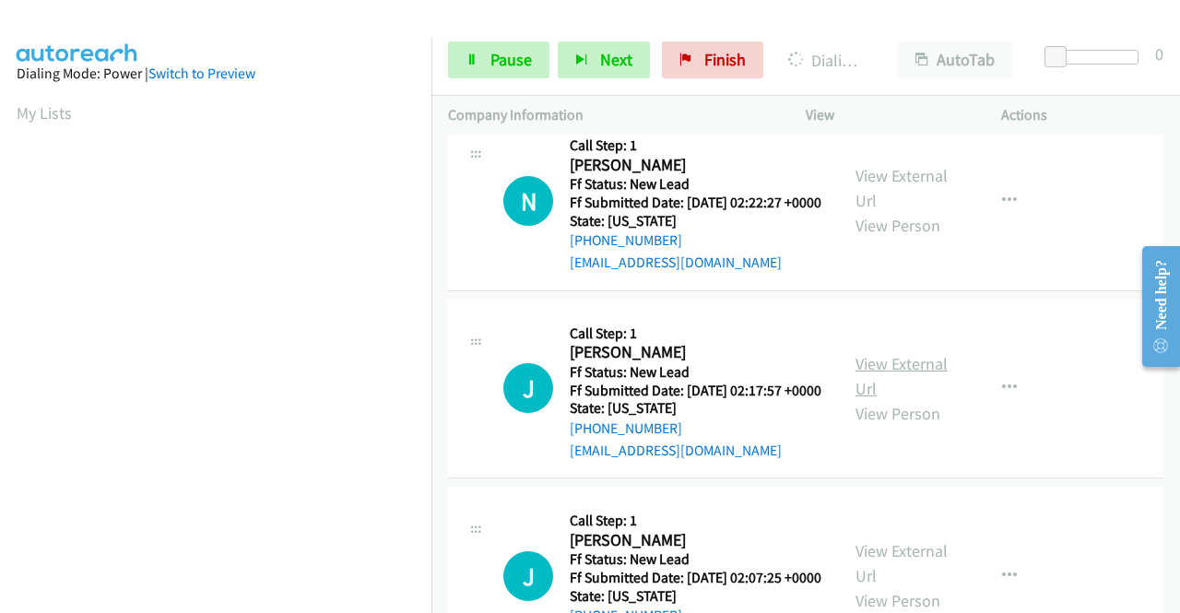
click at [887, 399] on link "View External Url" at bounding box center [902, 376] width 92 height 46
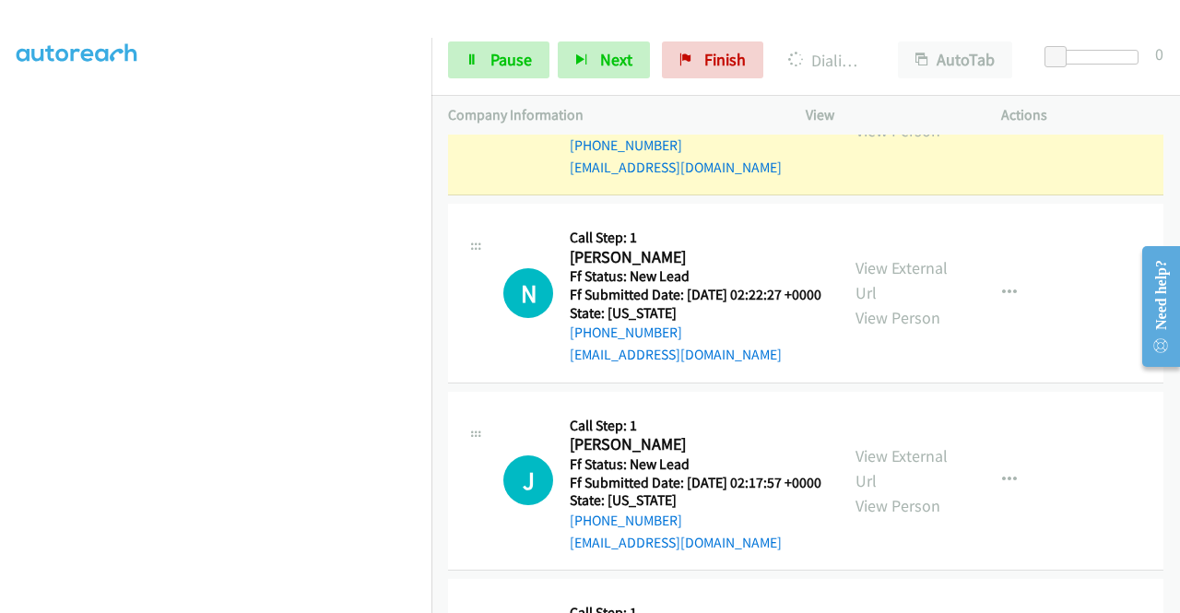
scroll to position [0, 0]
drag, startPoint x: 487, startPoint y: 57, endPoint x: 600, endPoint y: 11, distance: 122.4
click at [489, 57] on link "Pause" at bounding box center [498, 59] width 101 height 37
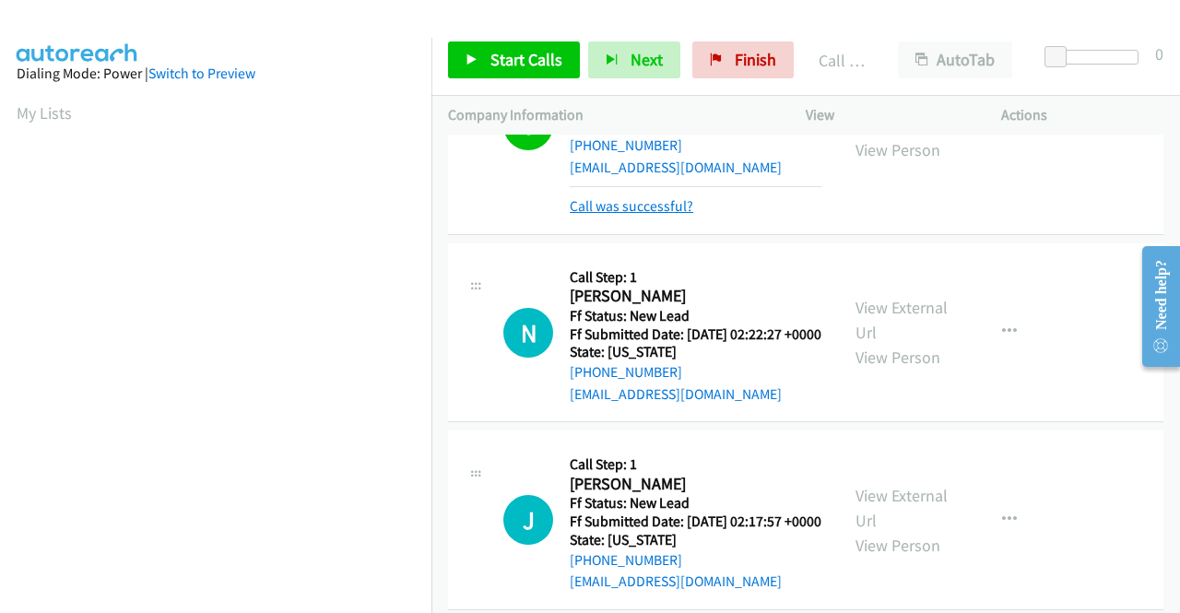
click at [624, 215] on link "Call was successful?" at bounding box center [632, 206] width 124 height 18
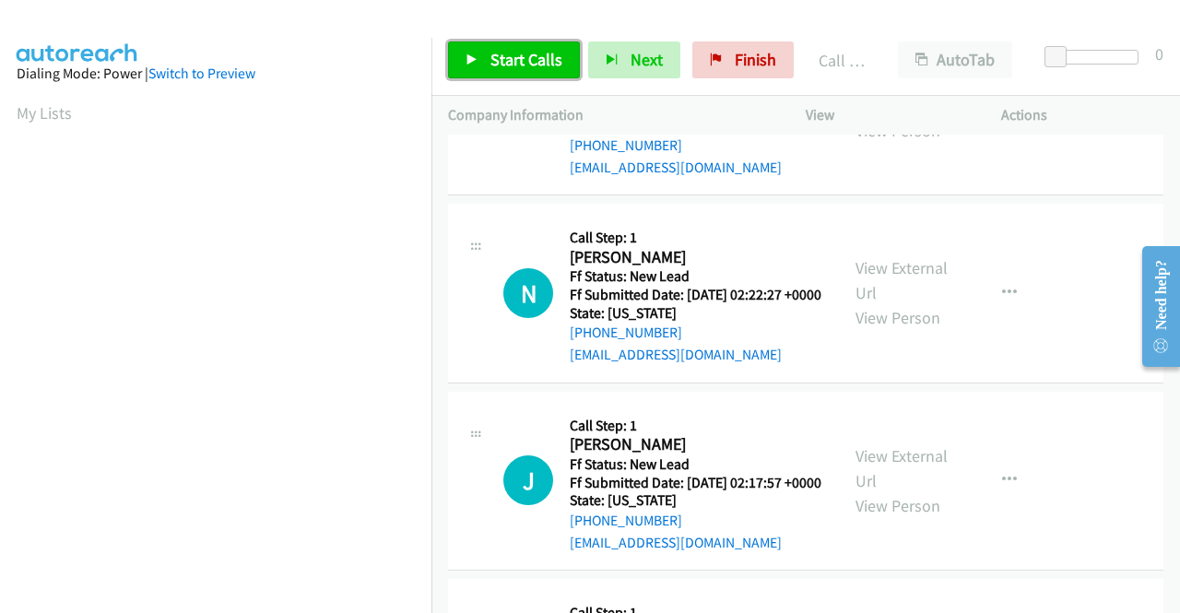
click at [518, 46] on link "Start Calls" at bounding box center [514, 59] width 132 height 37
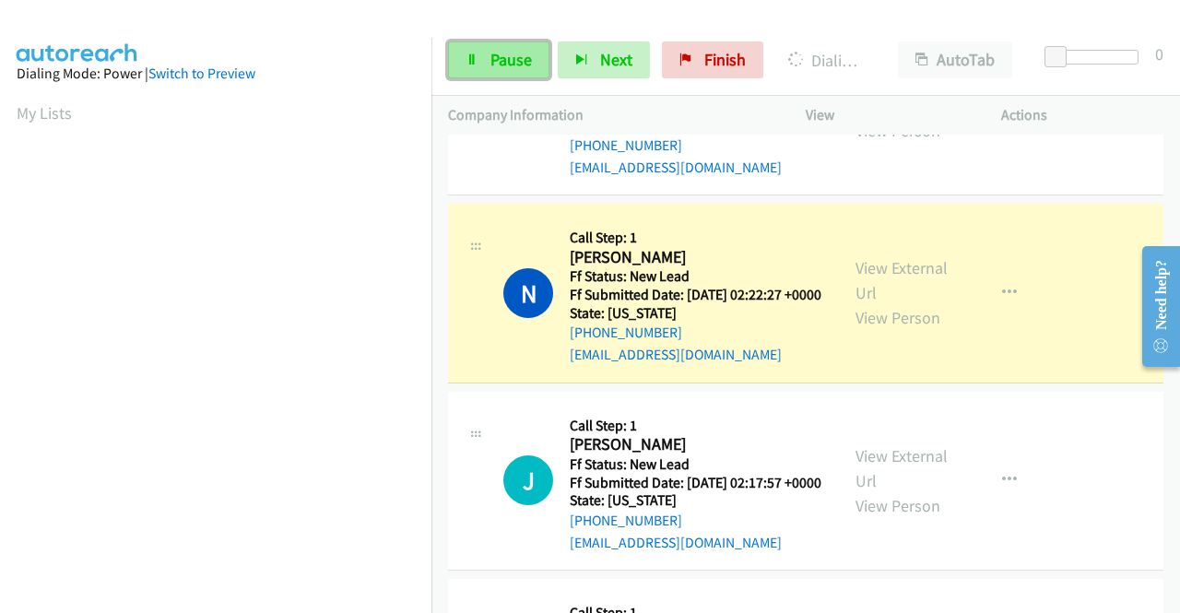
click at [520, 59] on span "Pause" at bounding box center [511, 59] width 41 height 21
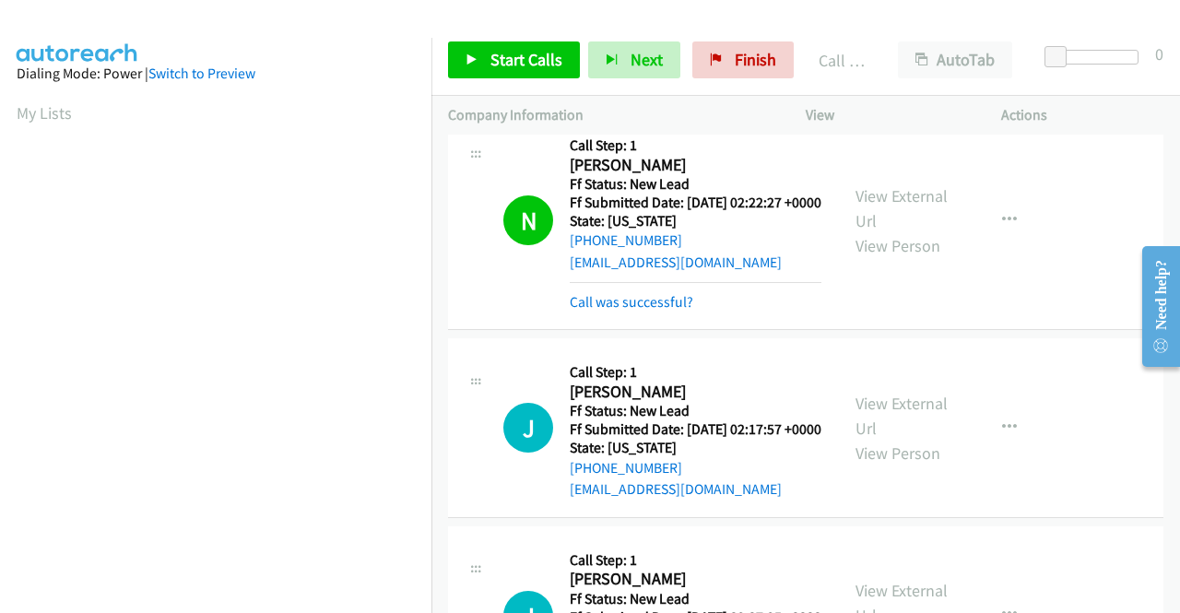
scroll to position [421, 0]
click at [657, 311] on link "Call was successful?" at bounding box center [632, 302] width 124 height 18
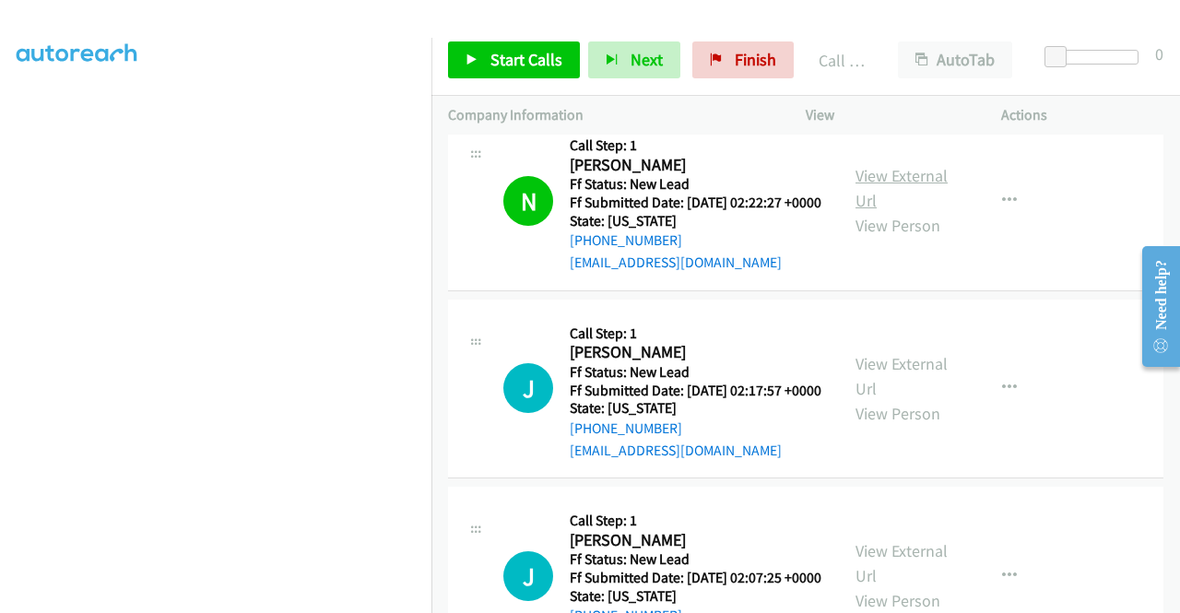
click at [922, 211] on link "View External Url" at bounding box center [902, 188] width 92 height 46
